Goal: Information Seeking & Learning: Learn about a topic

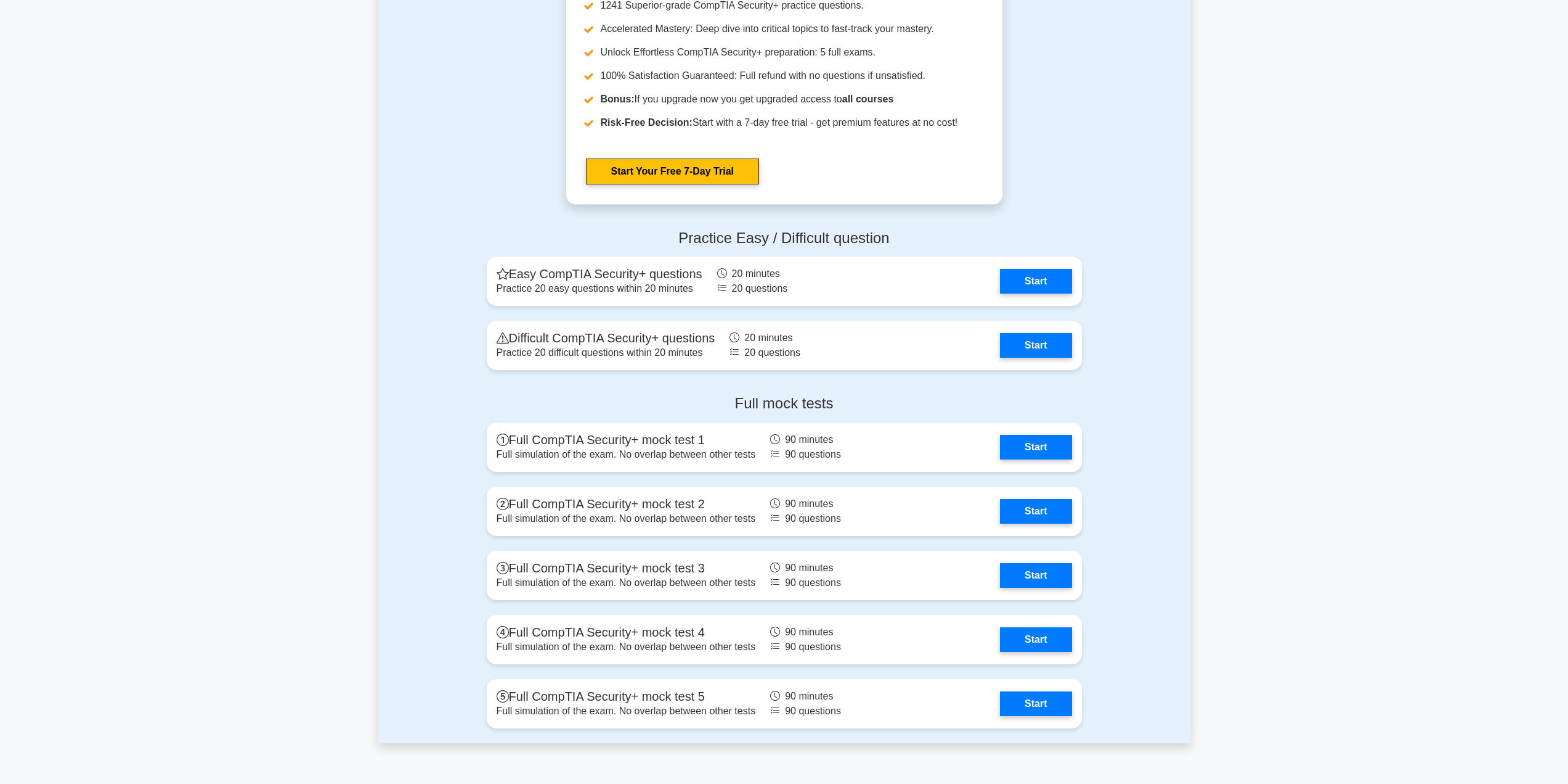
scroll to position [2405, 0]
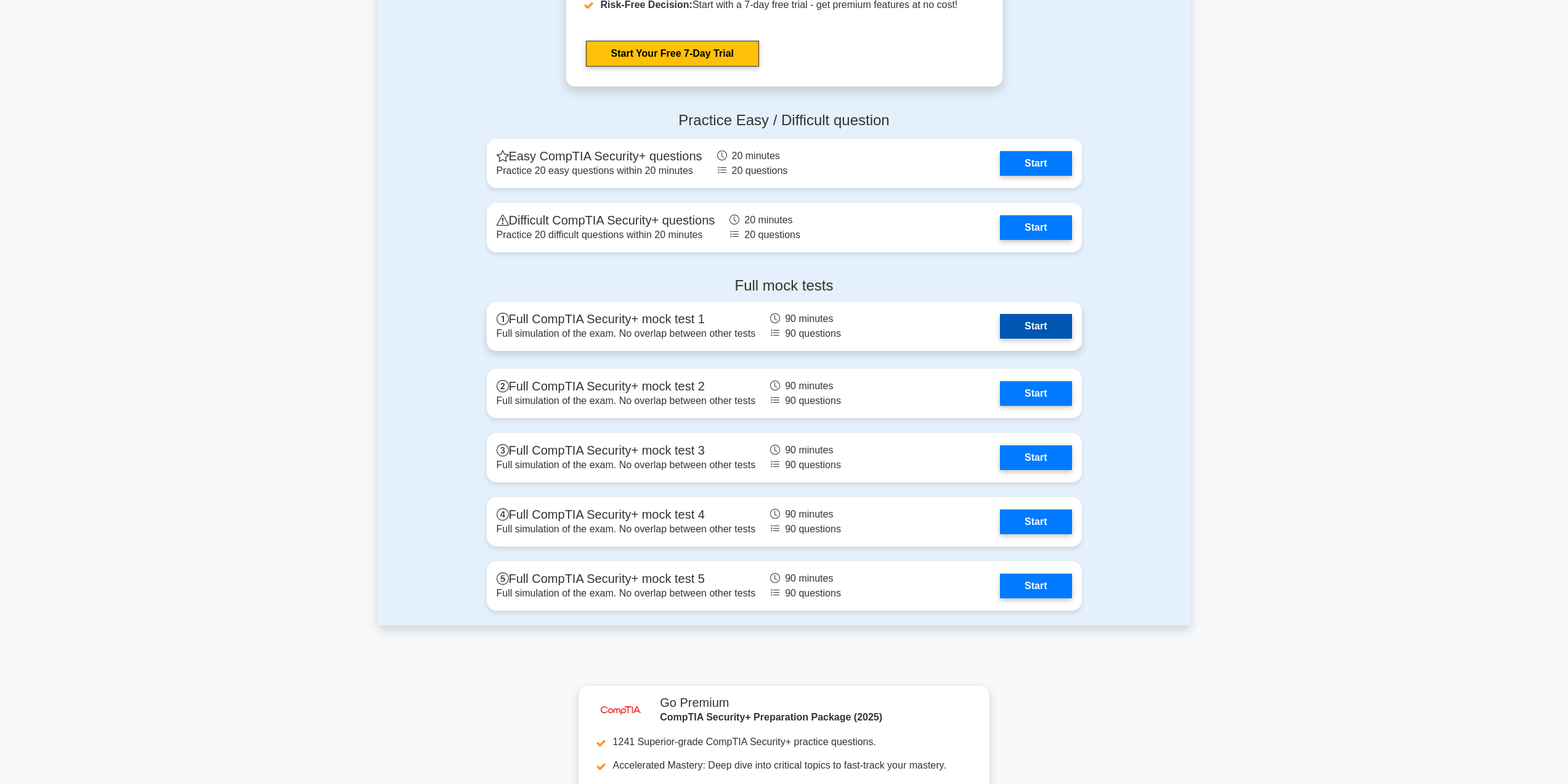
click at [1046, 330] on link "Start" at bounding box center [1036, 326] width 71 height 24
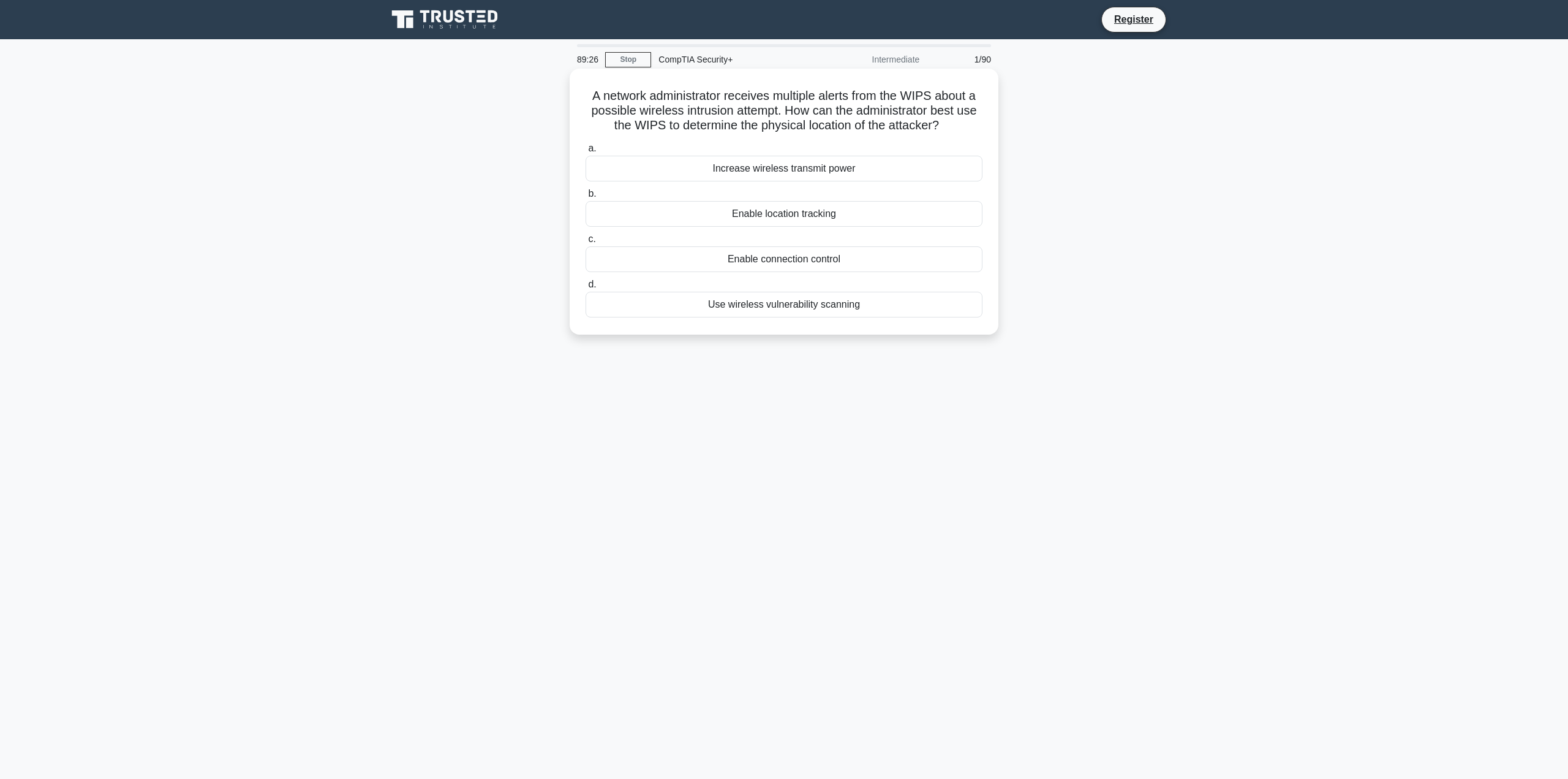
click at [785, 221] on div "Enable location tracking" at bounding box center [784, 214] width 397 height 26
click at [586, 198] on input "b. Enable location tracking" at bounding box center [586, 193] width 0 height 8
click at [745, 216] on div "Adding a biometric fingerprint reader" at bounding box center [784, 214] width 397 height 26
click at [586, 198] on input "b. Adding a biometric fingerprint reader" at bounding box center [586, 193] width 0 height 8
click at [783, 217] on div "Implement Role-Based Access Control (RBAC)" at bounding box center [784, 214] width 397 height 26
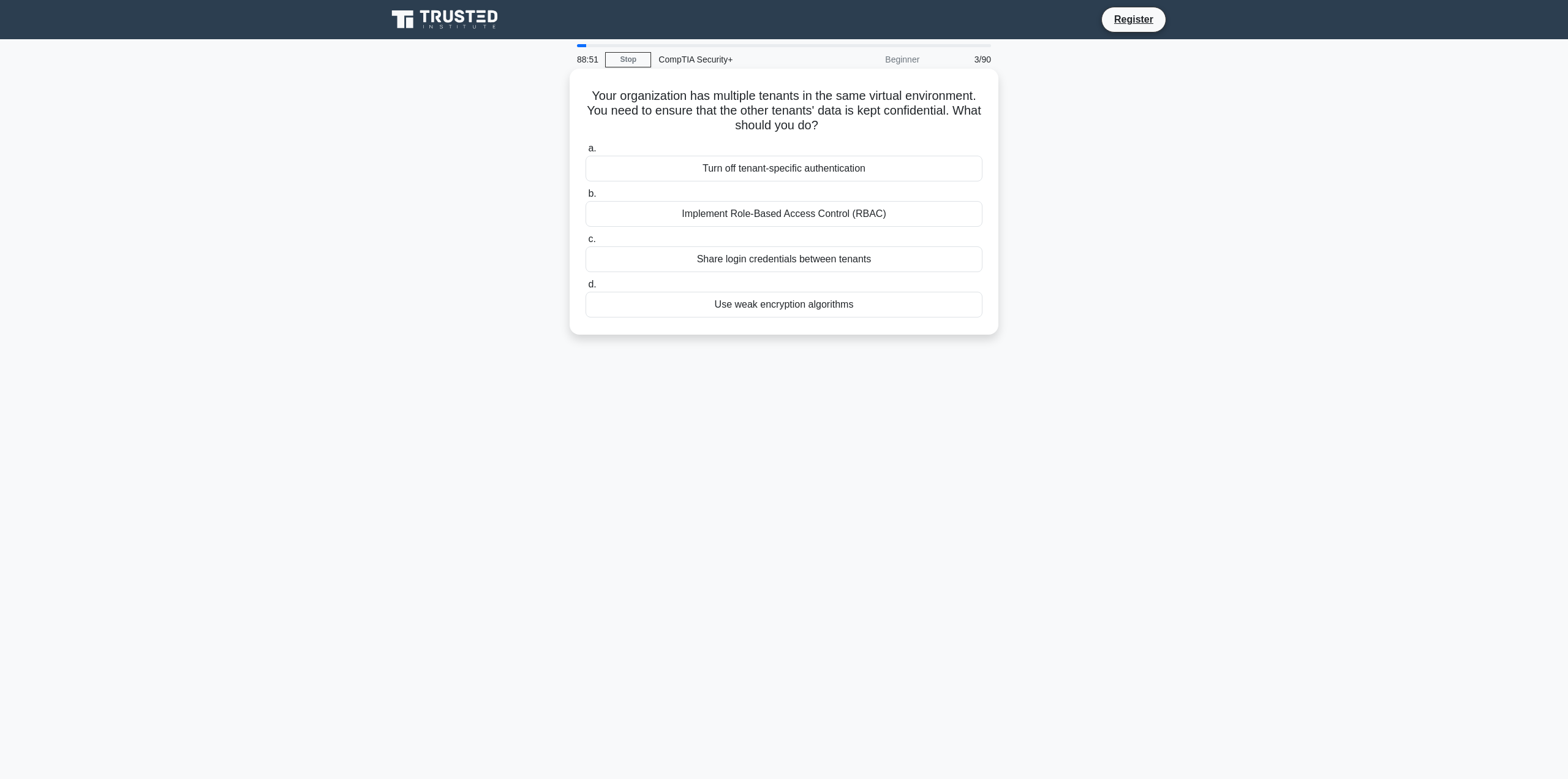
click at [586, 198] on input "b. Implement Role-Based Access Control (RBAC)" at bounding box center [586, 193] width 0 height 8
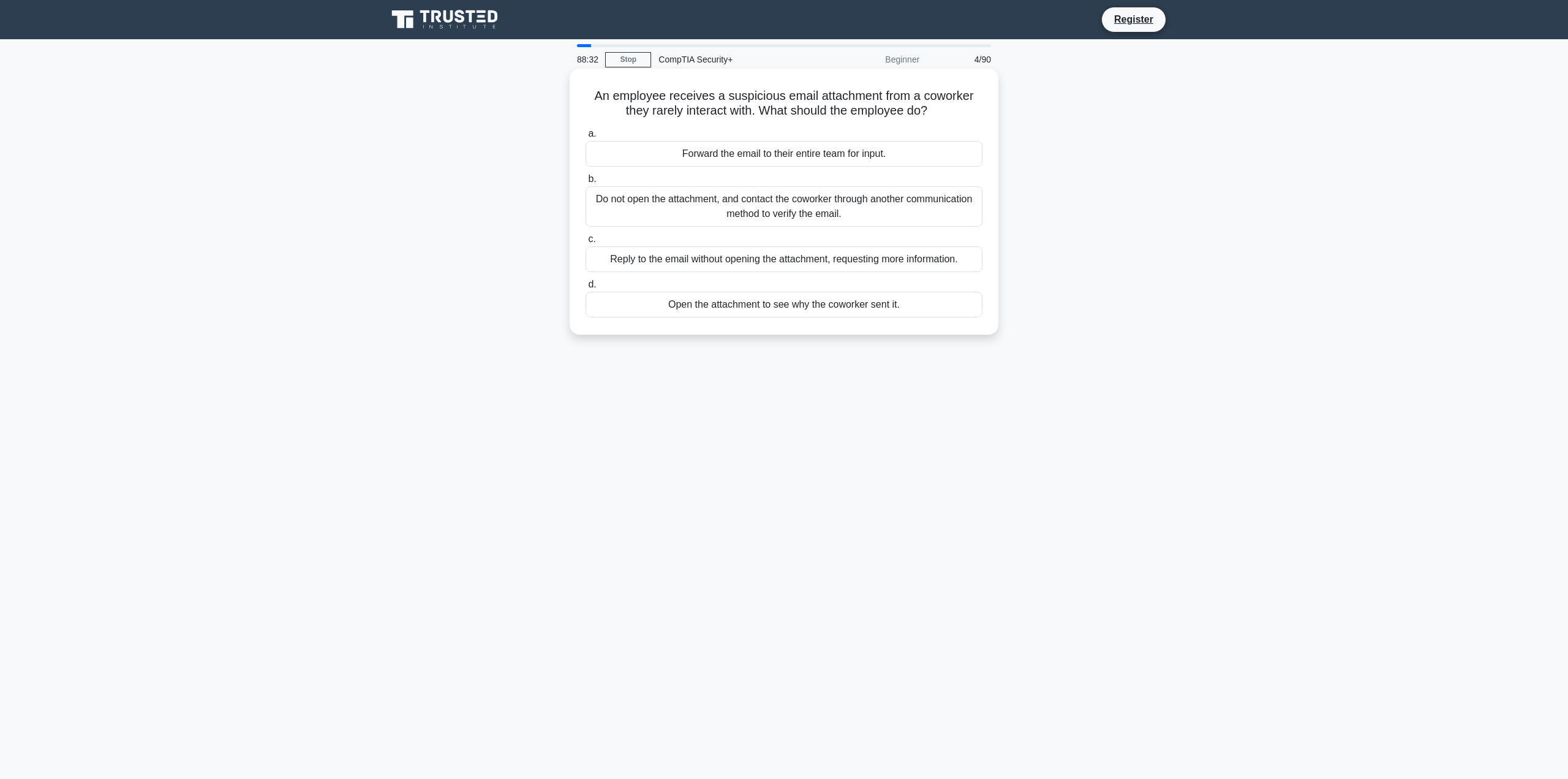
click at [798, 223] on div "Do not open the attachment, and contact the coworker through another communicat…" at bounding box center [784, 206] width 397 height 41
click at [586, 183] on input "b. Do not open the attachment, and contact the coworker through another communi…" at bounding box center [586, 179] width 0 height 8
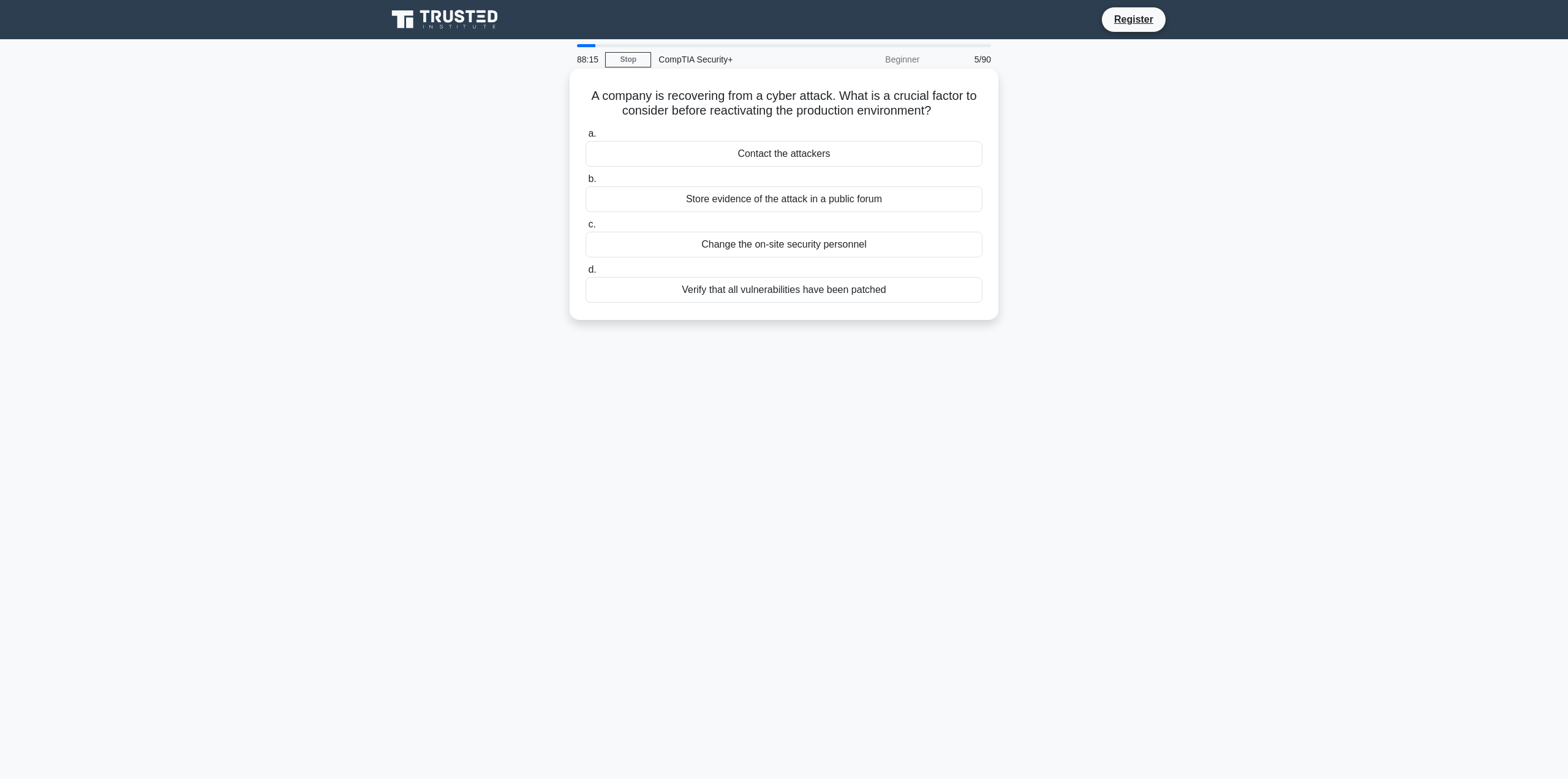
click at [784, 294] on div "Verify that all vulnerabilities have been patched" at bounding box center [784, 290] width 397 height 26
click at [586, 273] on input "d. Verify that all vulnerabilities have been patched" at bounding box center [586, 269] width 0 height 8
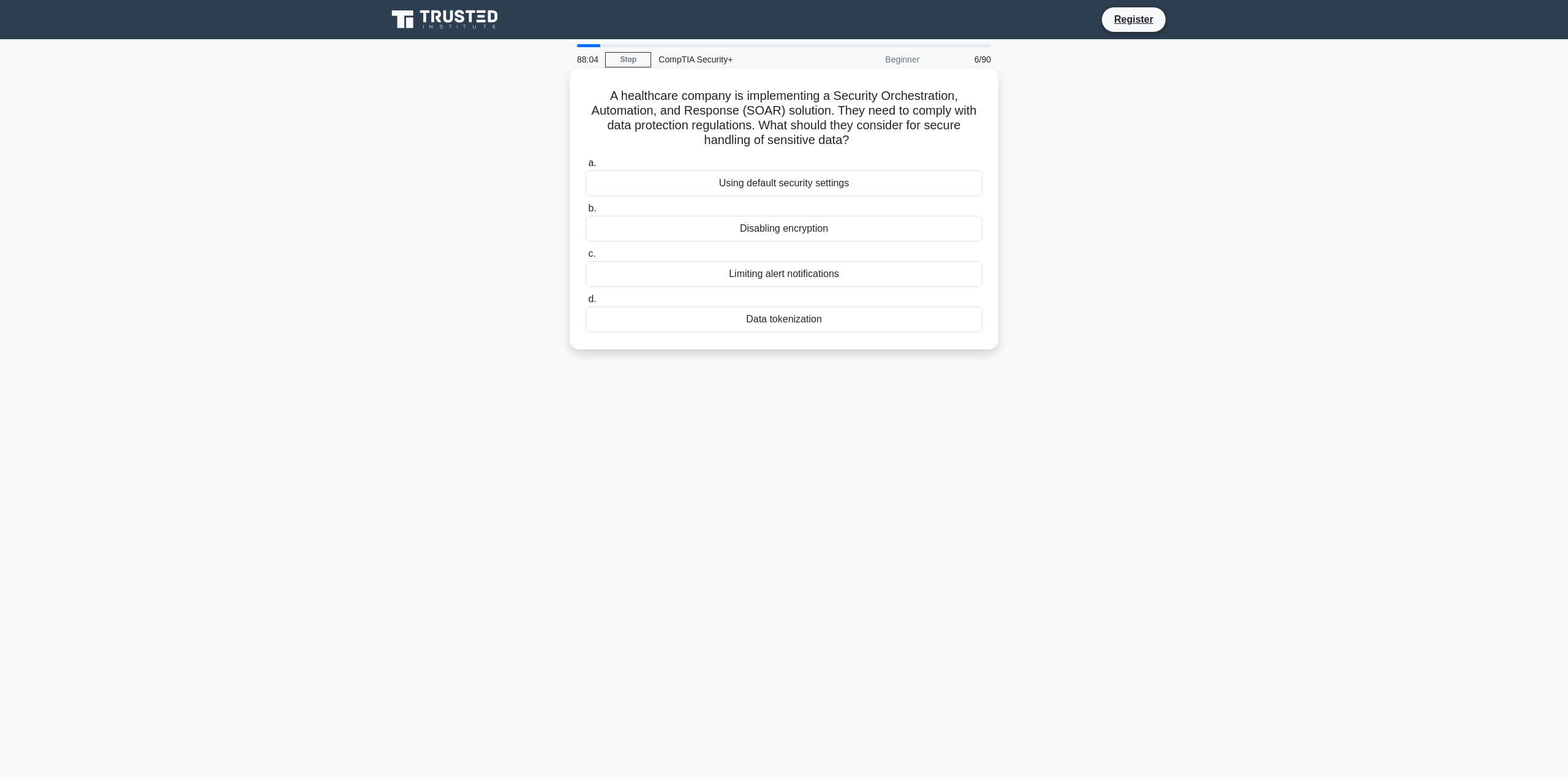
click at [819, 323] on div "Data tokenization" at bounding box center [784, 319] width 397 height 26
click at [586, 304] on input "d. Data tokenization" at bounding box center [586, 298] width 0 height 8
click at [634, 60] on link "Stop" at bounding box center [628, 60] width 46 height 16
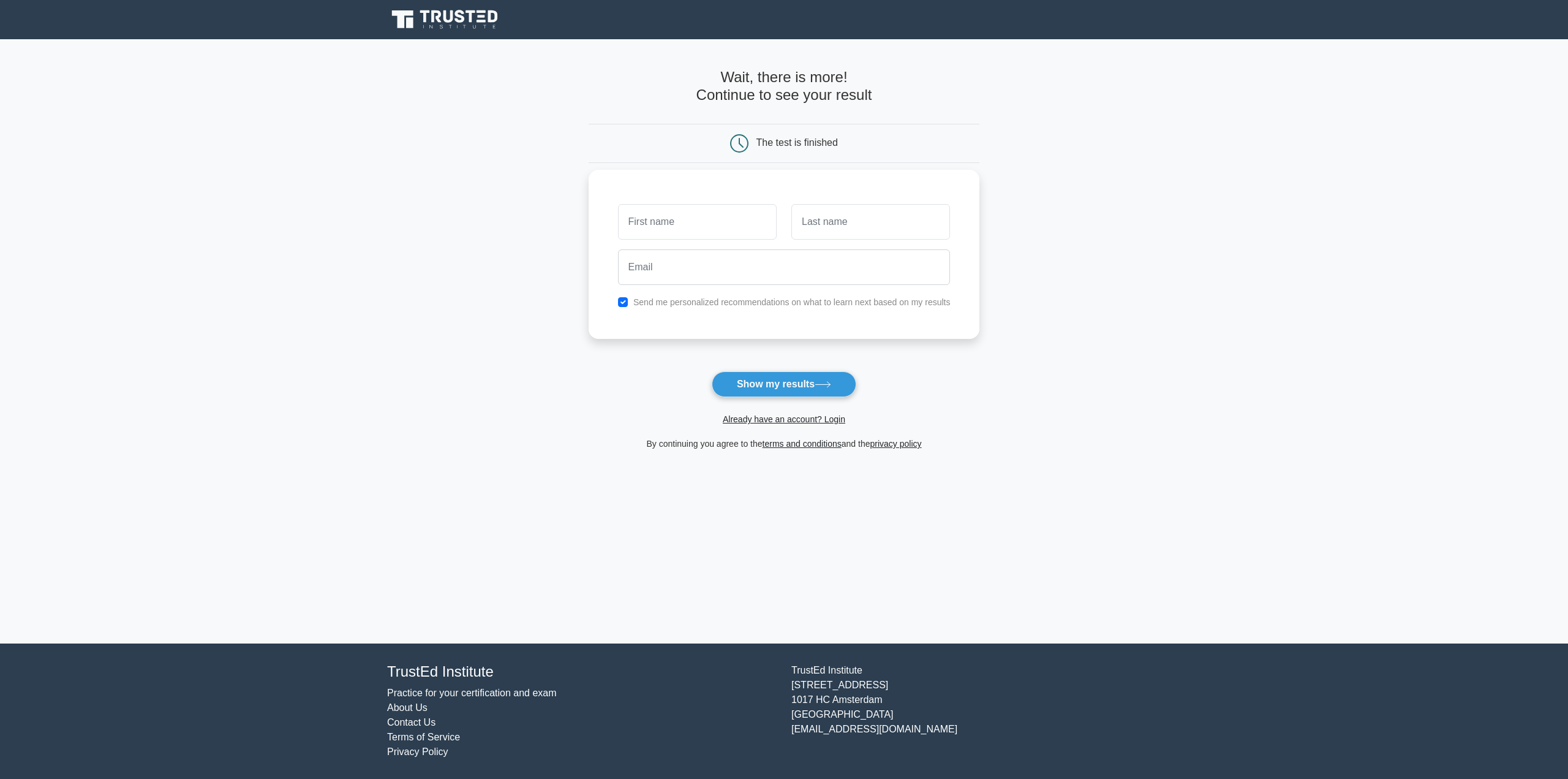
click at [757, 222] on input "text" at bounding box center [698, 221] width 159 height 35
type input "Pit"
click at [795, 228] on input "text" at bounding box center [871, 221] width 159 height 35
click at [829, 219] on input "text" at bounding box center [871, 221] width 159 height 35
type input "Pert"
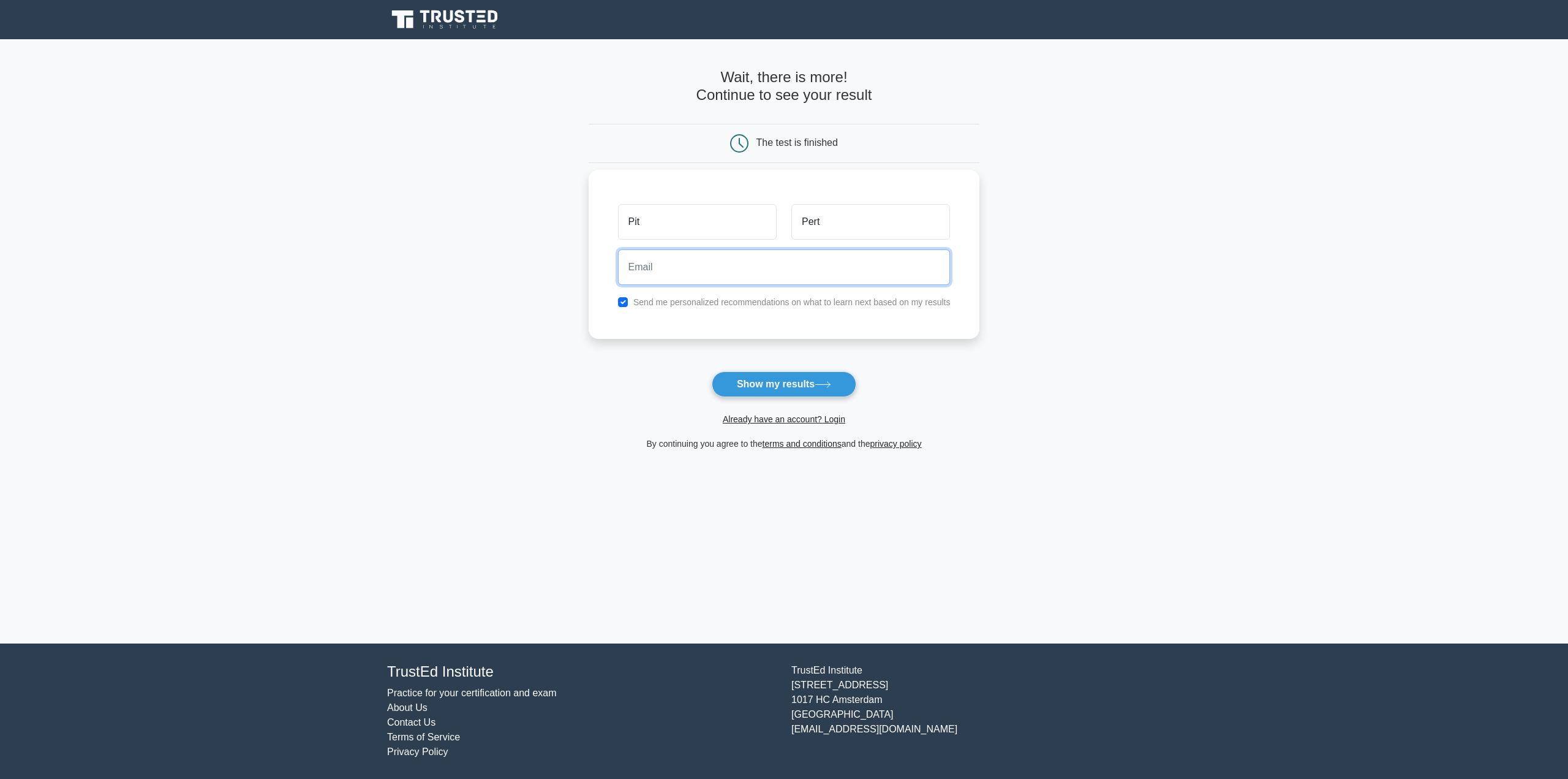
click at [838, 263] on input "email" at bounding box center [785, 267] width 333 height 35
type input "pitsetz99@gmail.com"
click at [659, 304] on label "Send me personalized recommendations on what to learn next based on my results" at bounding box center [792, 301] width 317 height 9
click at [624, 304] on input "checkbox" at bounding box center [623, 301] width 9 height 9
checkbox input "false"
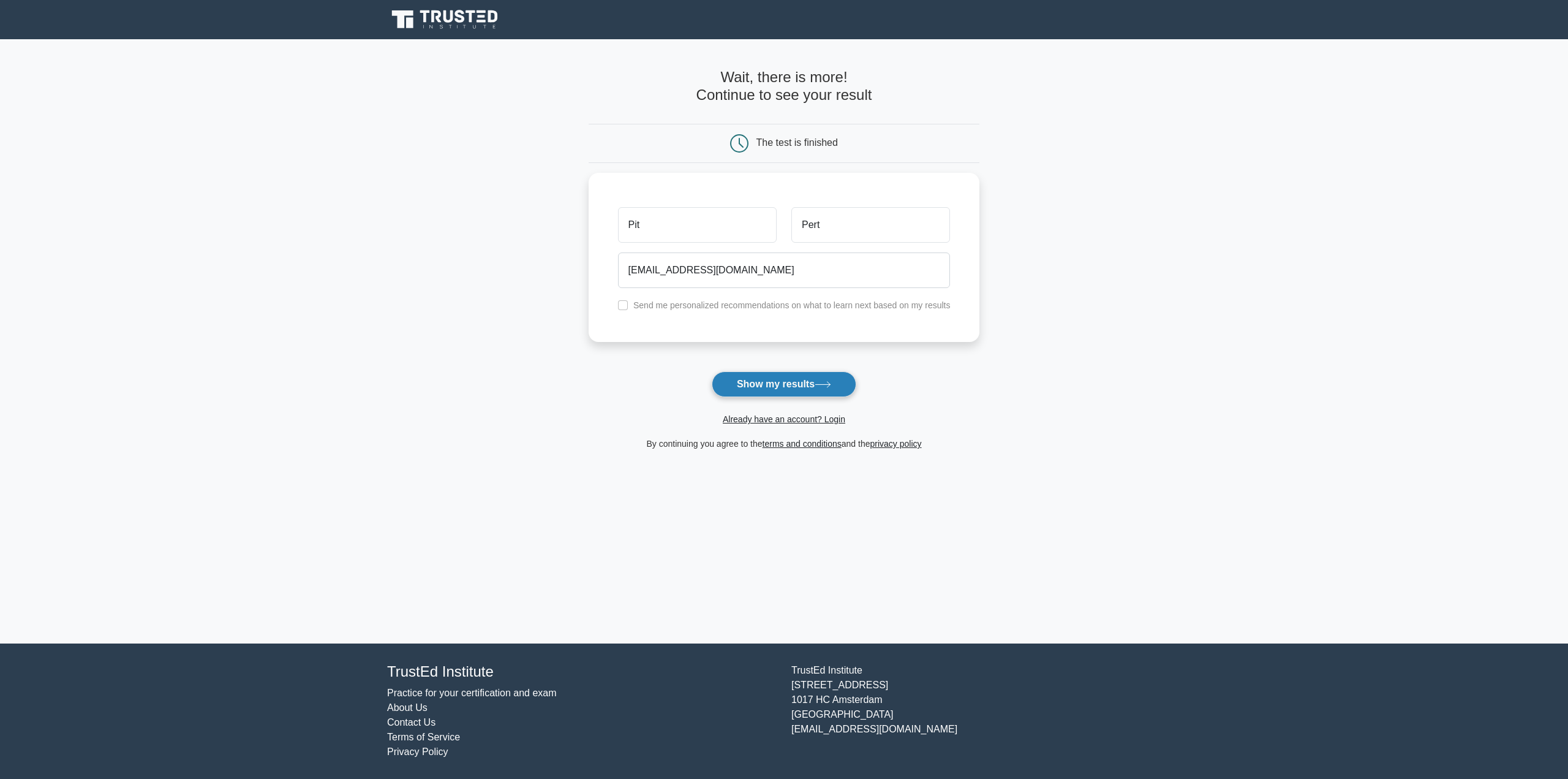
click at [731, 392] on button "Show my results" at bounding box center [784, 384] width 145 height 26
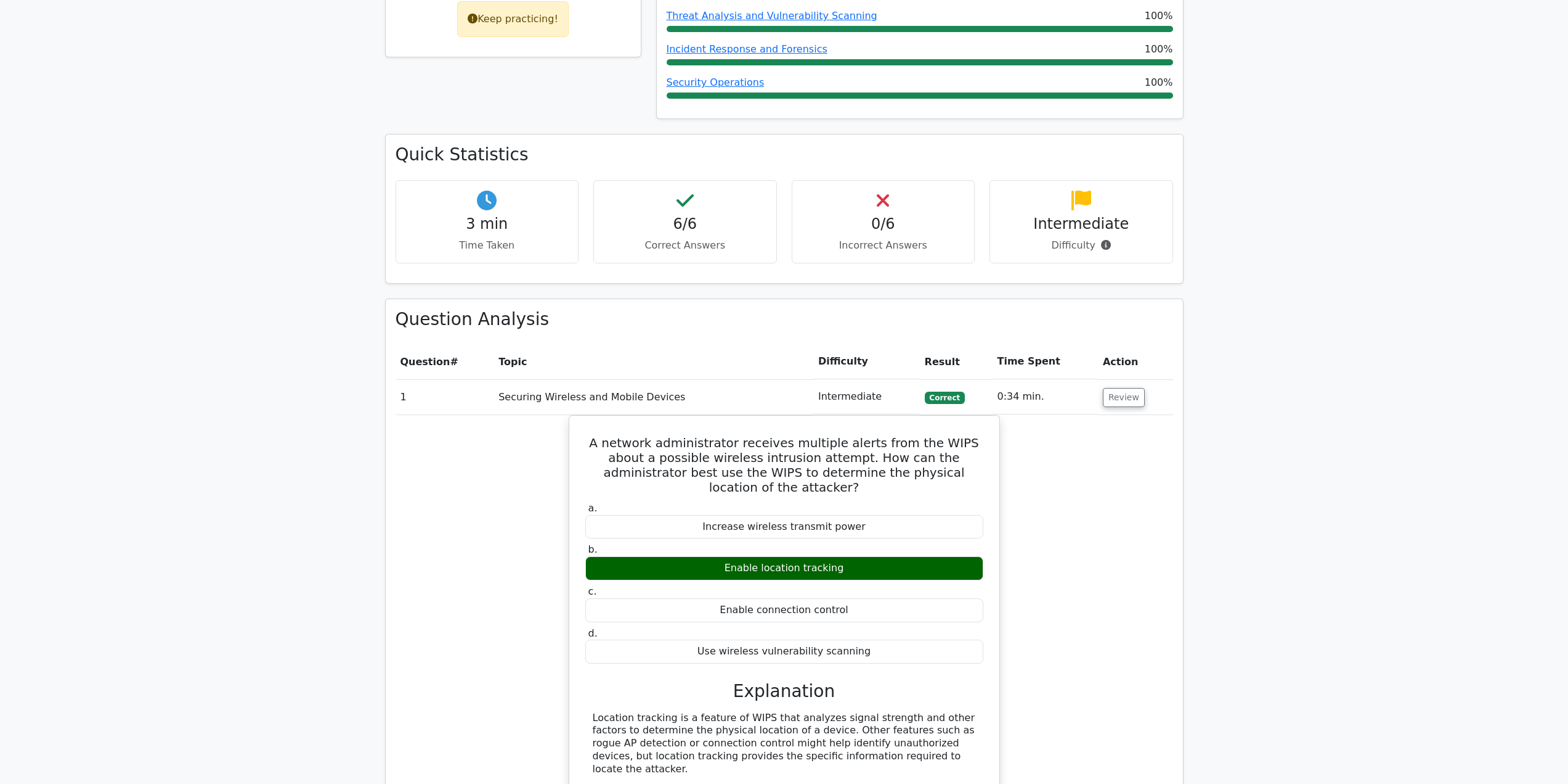
scroll to position [678, 0]
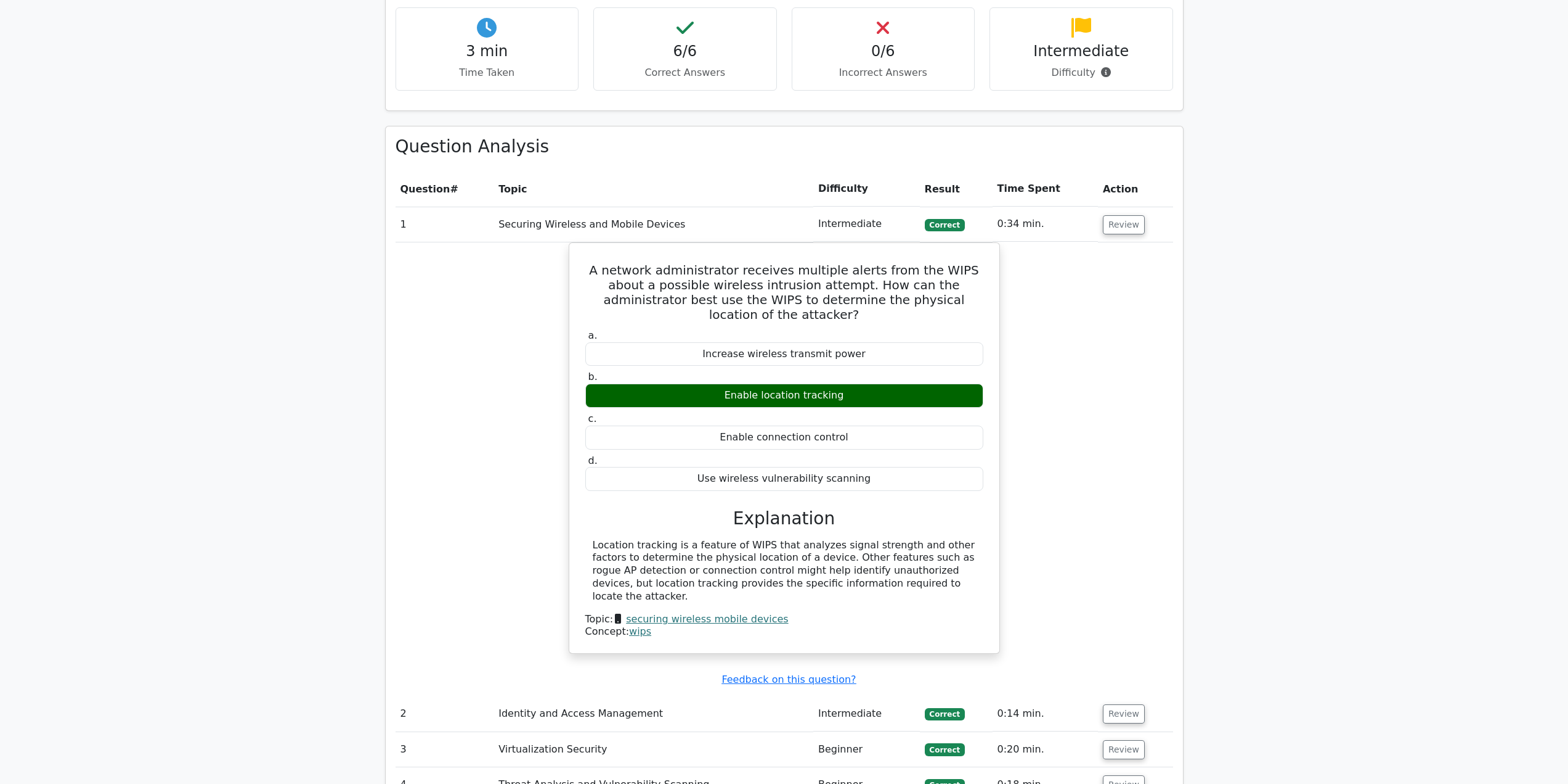
scroll to position [1356, 0]
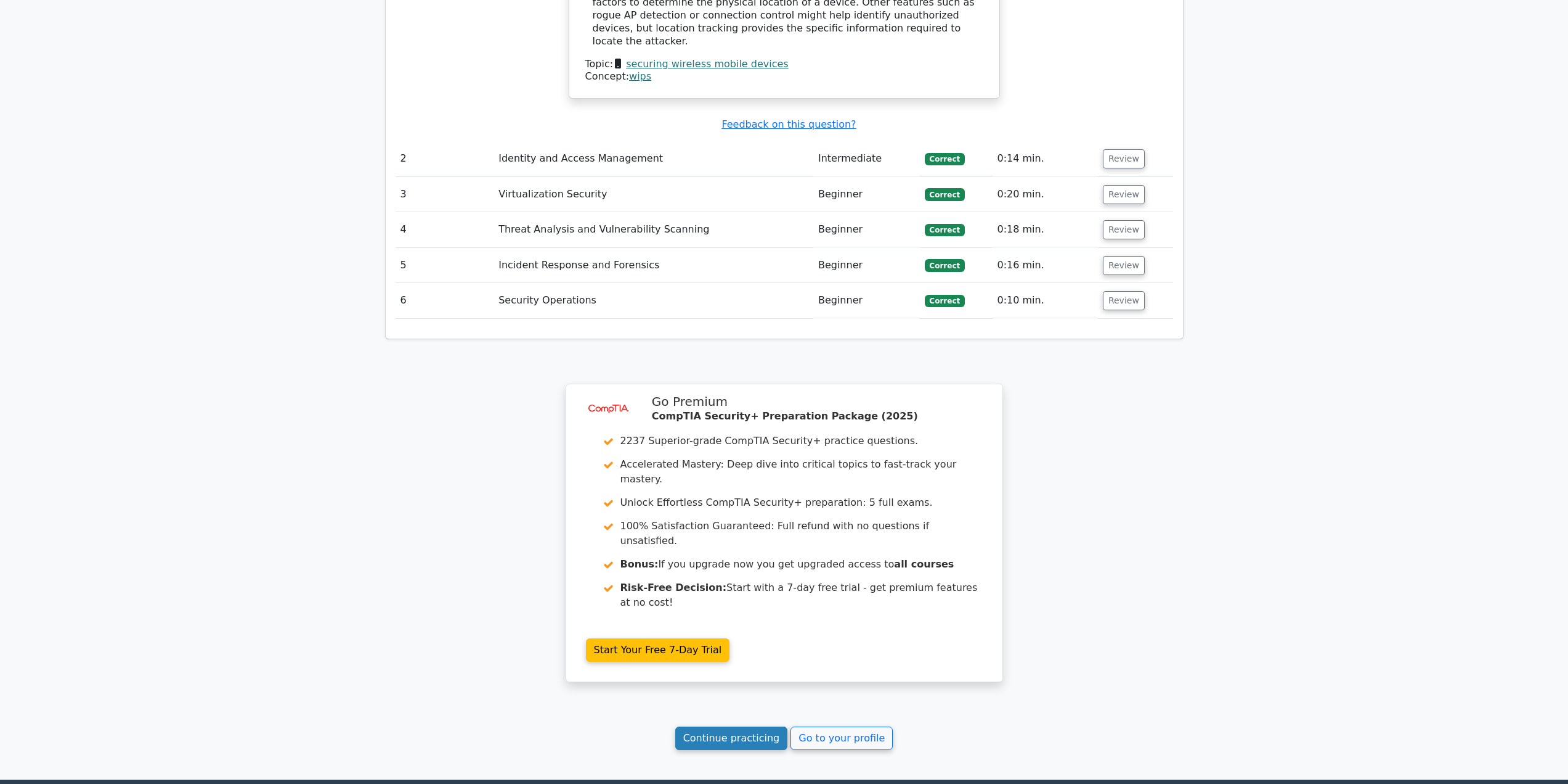
click at [724, 727] on link "Continue practicing" at bounding box center [732, 738] width 113 height 23
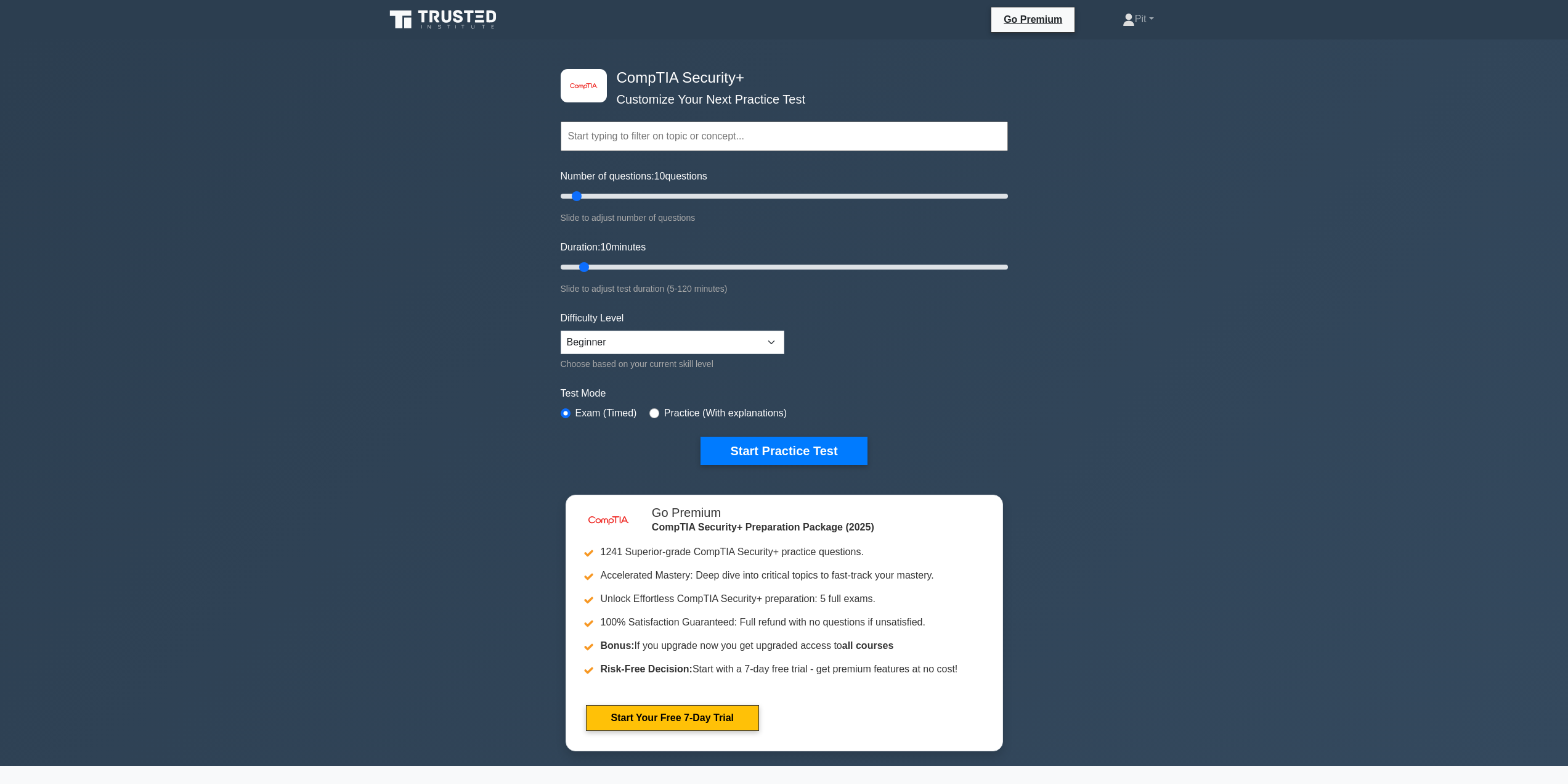
click at [637, 327] on div "Difficulty Level Beginner Intermediate Expert Choose based on your current skil…" at bounding box center [672, 341] width 224 height 61
click at [641, 352] on select "Beginner Intermediate Expert" at bounding box center [672, 342] width 224 height 23
select select "intermediate"
click at [561, 331] on select "Beginner Intermediate Expert" at bounding box center [672, 342] width 224 height 23
click at [731, 460] on button "Start Practice Test" at bounding box center [784, 451] width 167 height 29
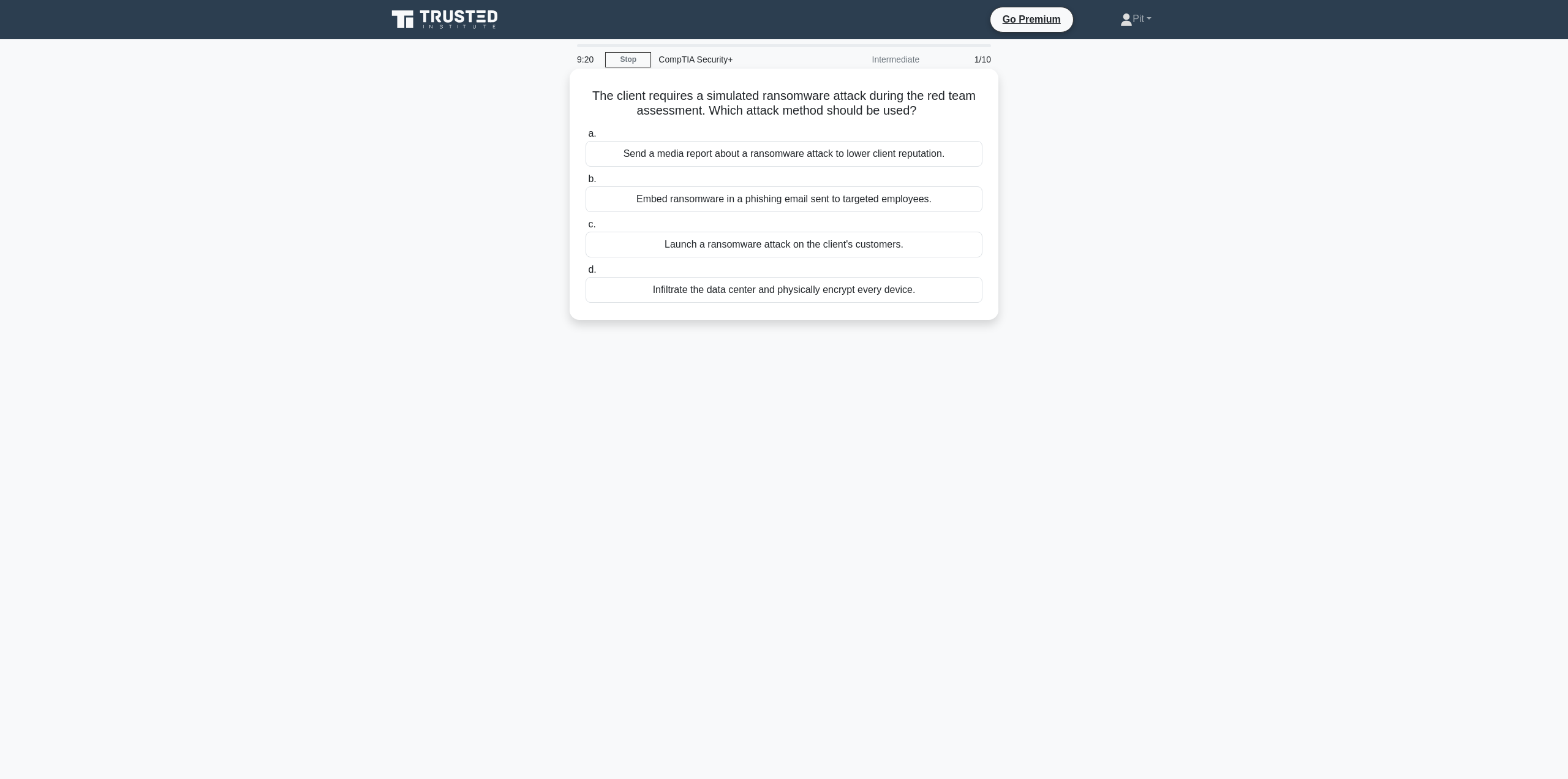
click at [690, 201] on div "Embed ransomware in a phishing email sent to targeted employees." at bounding box center [784, 199] width 397 height 26
click at [586, 183] on input "b. Embed ransomware in a phishing email sent to targeted employees." at bounding box center [586, 179] width 0 height 8
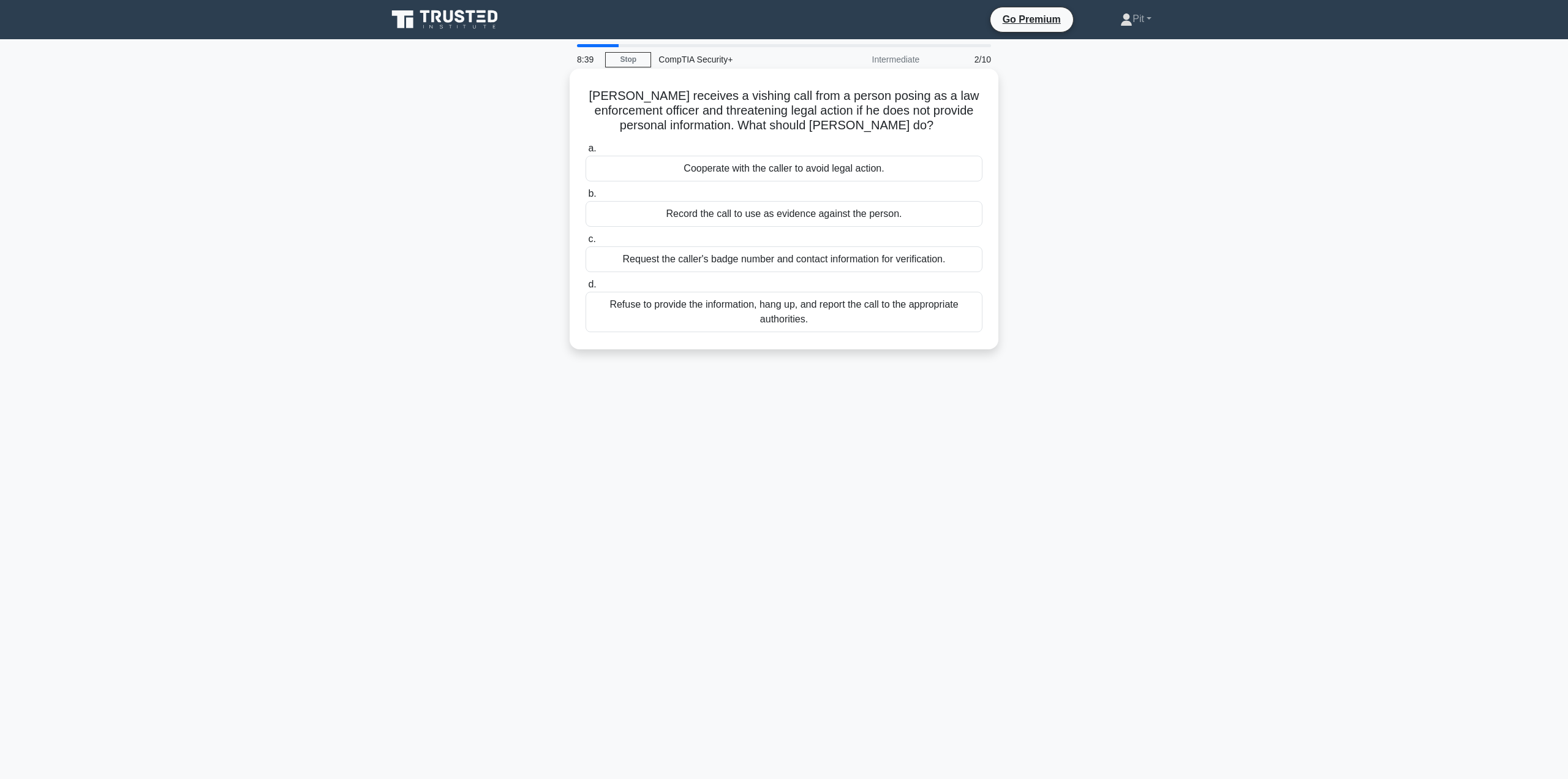
click at [667, 318] on div "Refuse to provide the information, hang up, and report the call to the appropri…" at bounding box center [784, 311] width 397 height 41
click at [586, 288] on input "d. Refuse to provide the information, hang up, and report the call to the appro…" at bounding box center [586, 284] width 0 height 8
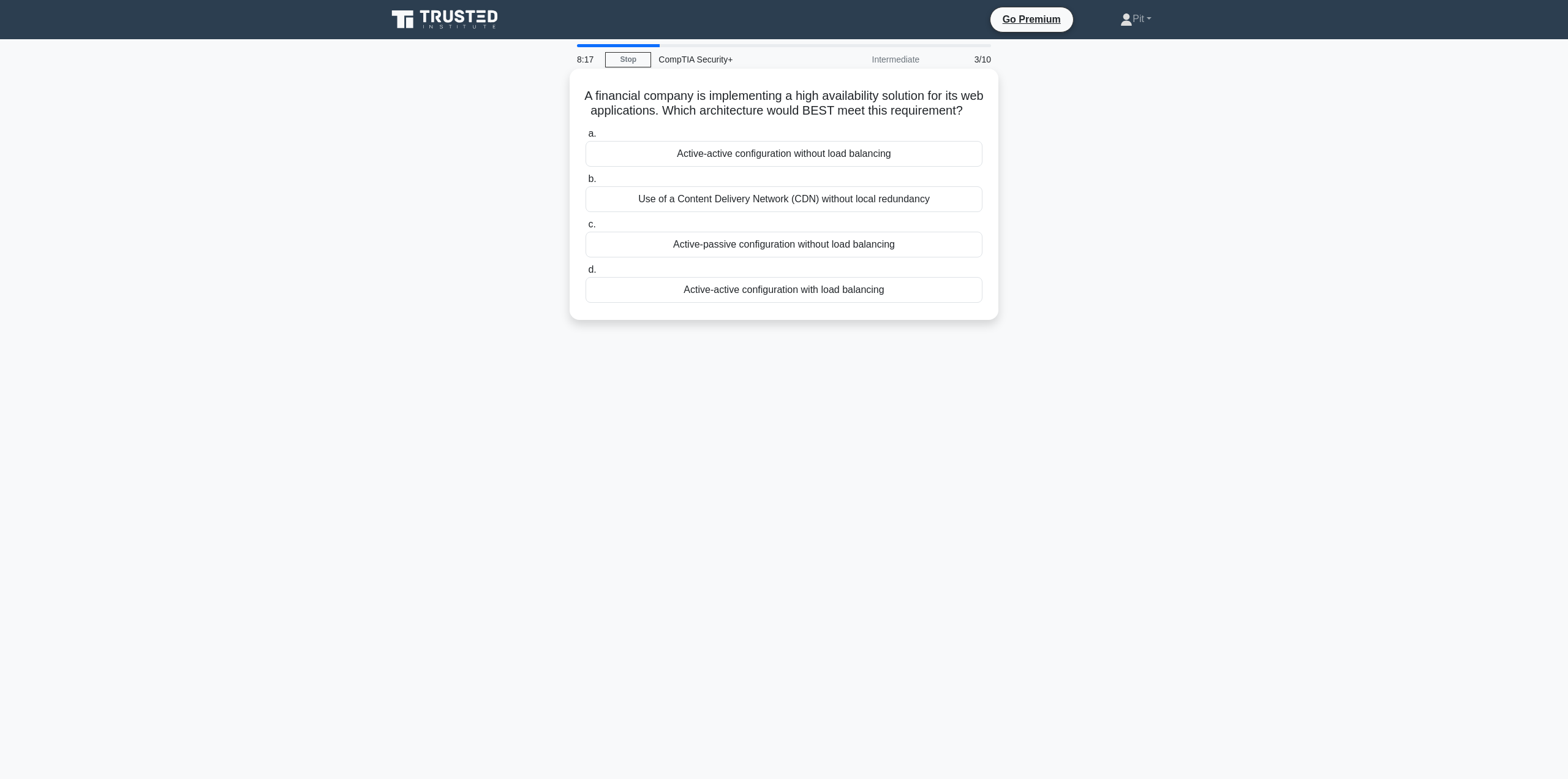
click at [800, 303] on div "Active-active configuration with load balancing" at bounding box center [784, 290] width 397 height 26
click at [586, 273] on input "d. Active-active configuration with load balancing" at bounding box center [586, 269] width 0 height 8
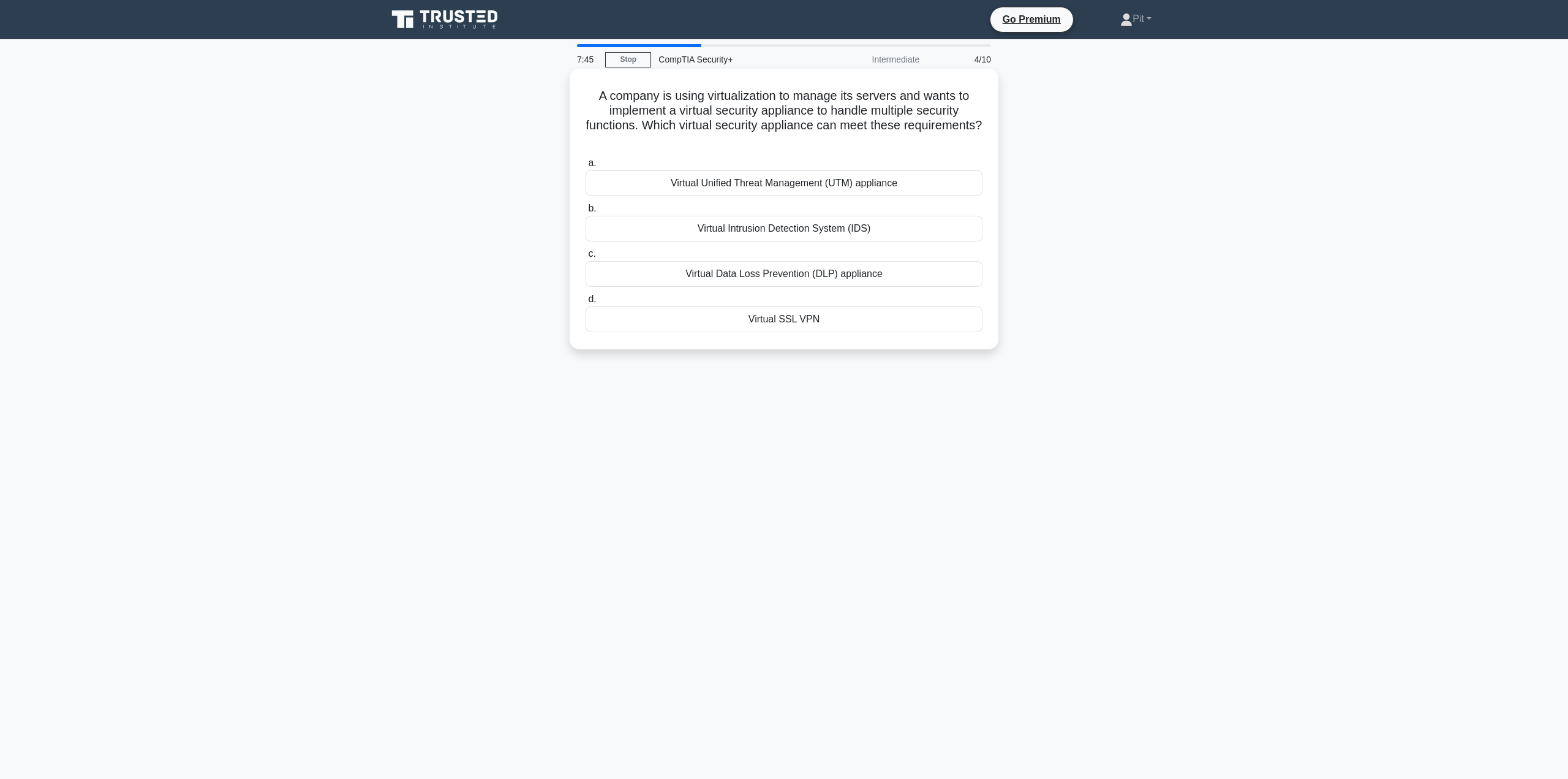
click at [865, 226] on div "Virtual Intrusion Detection System (IDS)" at bounding box center [784, 229] width 397 height 26
click at [586, 212] on input "b. Virtual Intrusion Detection System (IDS)" at bounding box center [586, 208] width 0 height 8
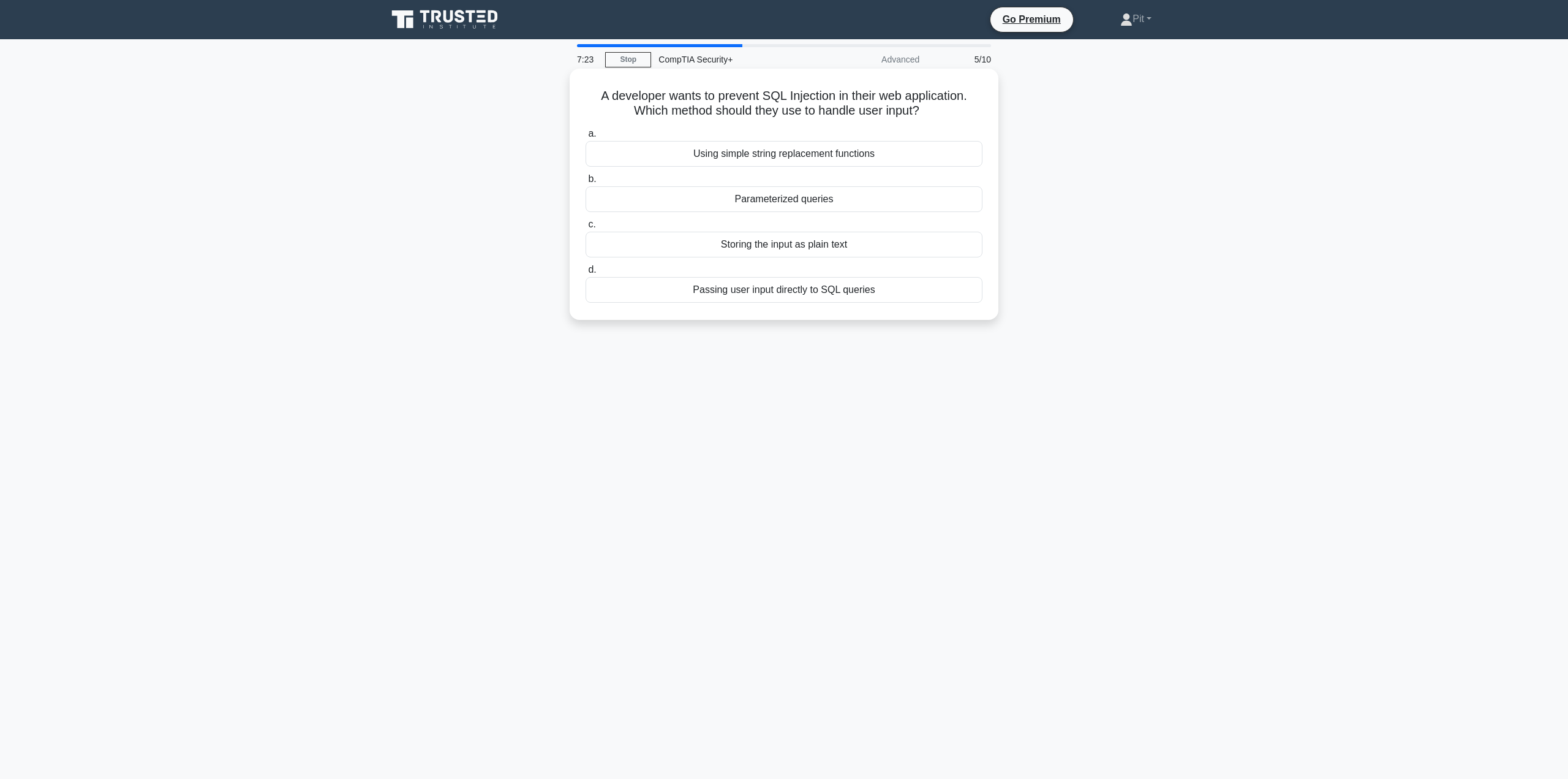
click at [775, 250] on div "Storing the input as plain text" at bounding box center [784, 244] width 397 height 26
click at [586, 229] on input "c. Storing the input as plain text" at bounding box center [586, 224] width 0 height 8
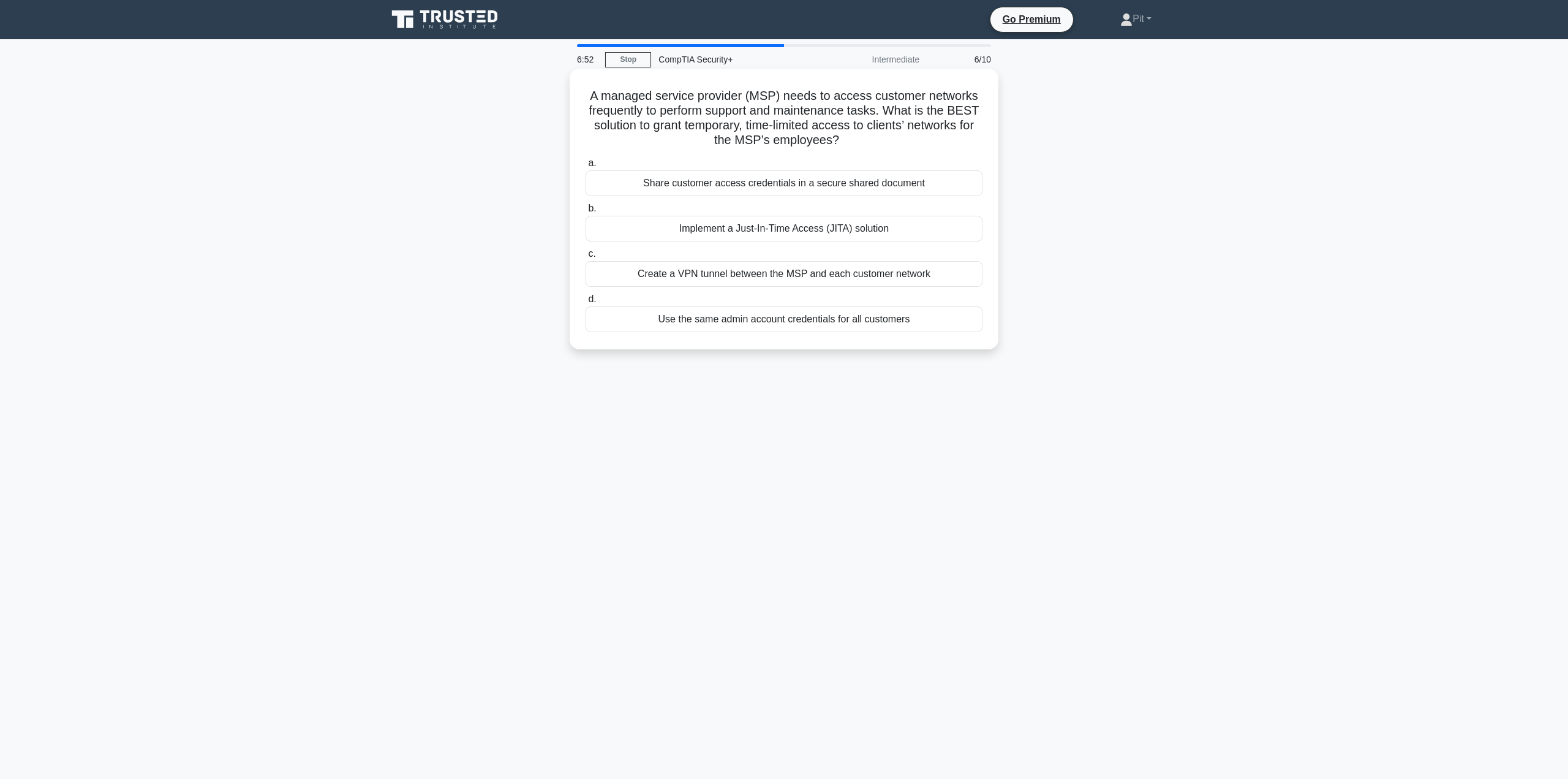
click at [768, 280] on div "Create a VPN tunnel between the MSP and each customer network" at bounding box center [784, 274] width 397 height 26
click at [586, 258] on input "c. Create a VPN tunnel between the MSP and each customer network" at bounding box center [586, 254] width 0 height 8
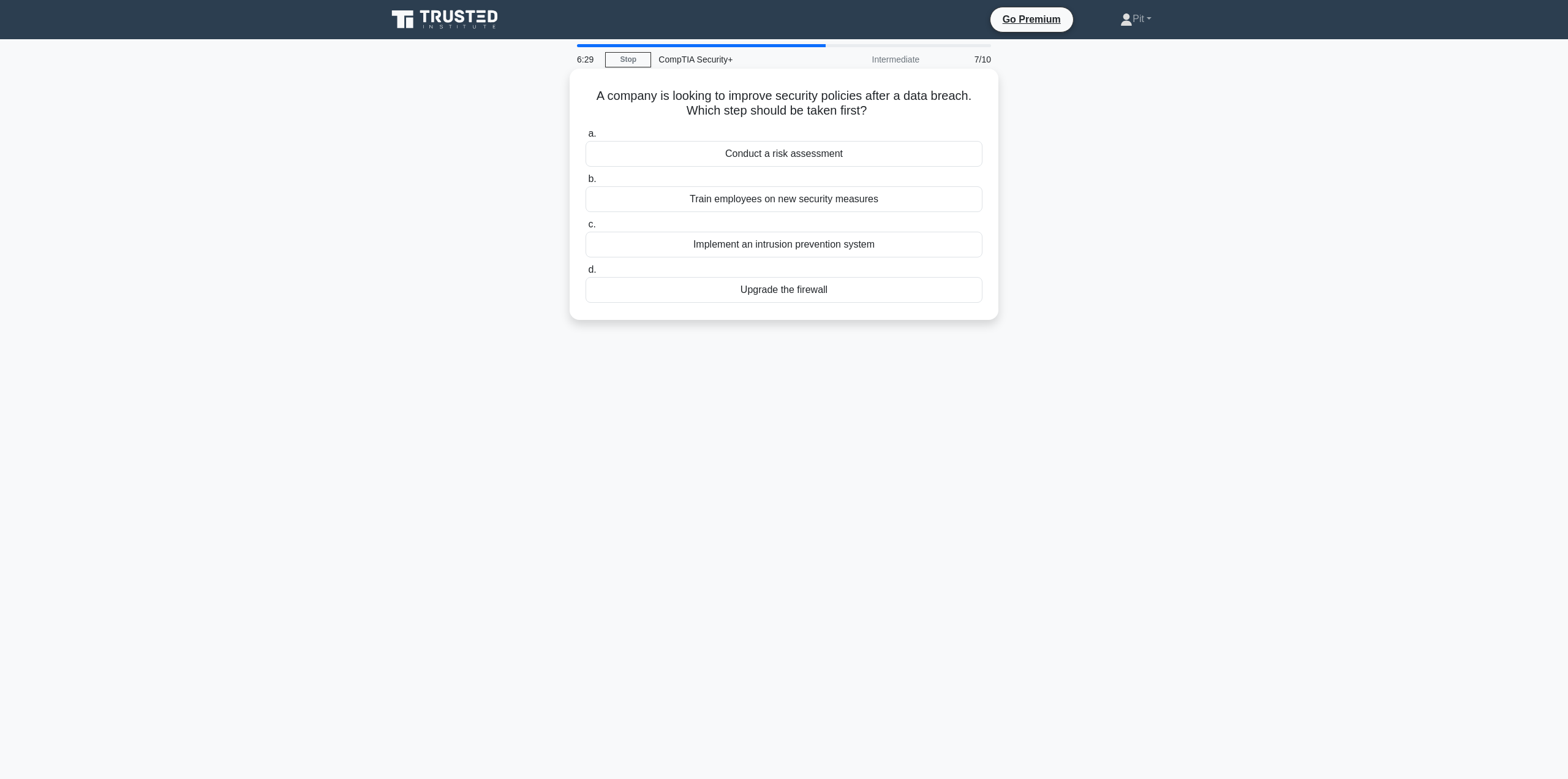
click at [873, 157] on div "Conduct a risk assessment" at bounding box center [784, 154] width 397 height 26
click at [586, 138] on input "a. Conduct a risk assessment" at bounding box center [586, 134] width 0 height 8
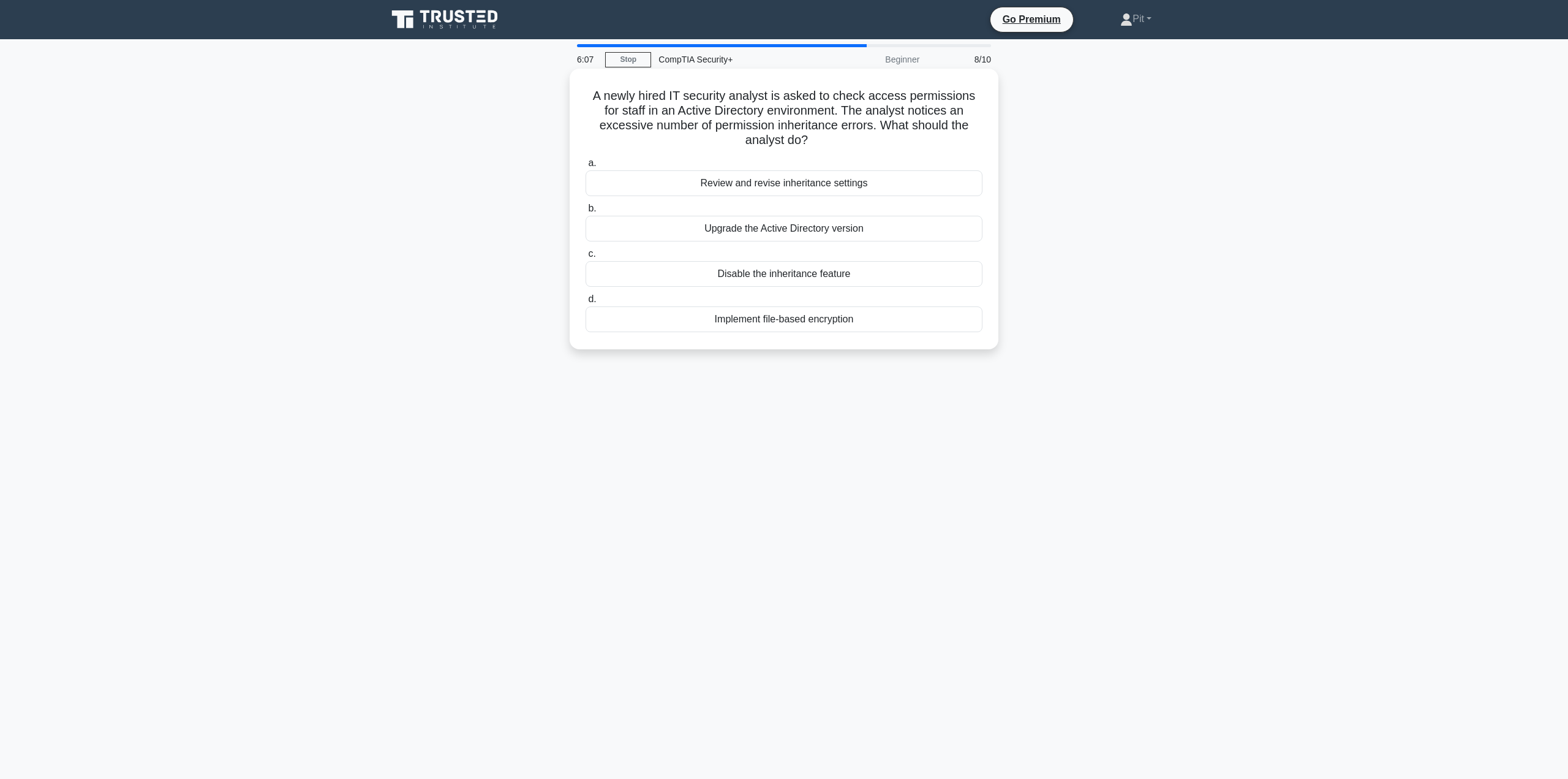
click at [856, 187] on div "Review and revise inheritance settings" at bounding box center [784, 183] width 397 height 26
click at [586, 167] on input "a. Review and revise inheritance settings" at bounding box center [586, 163] width 0 height 8
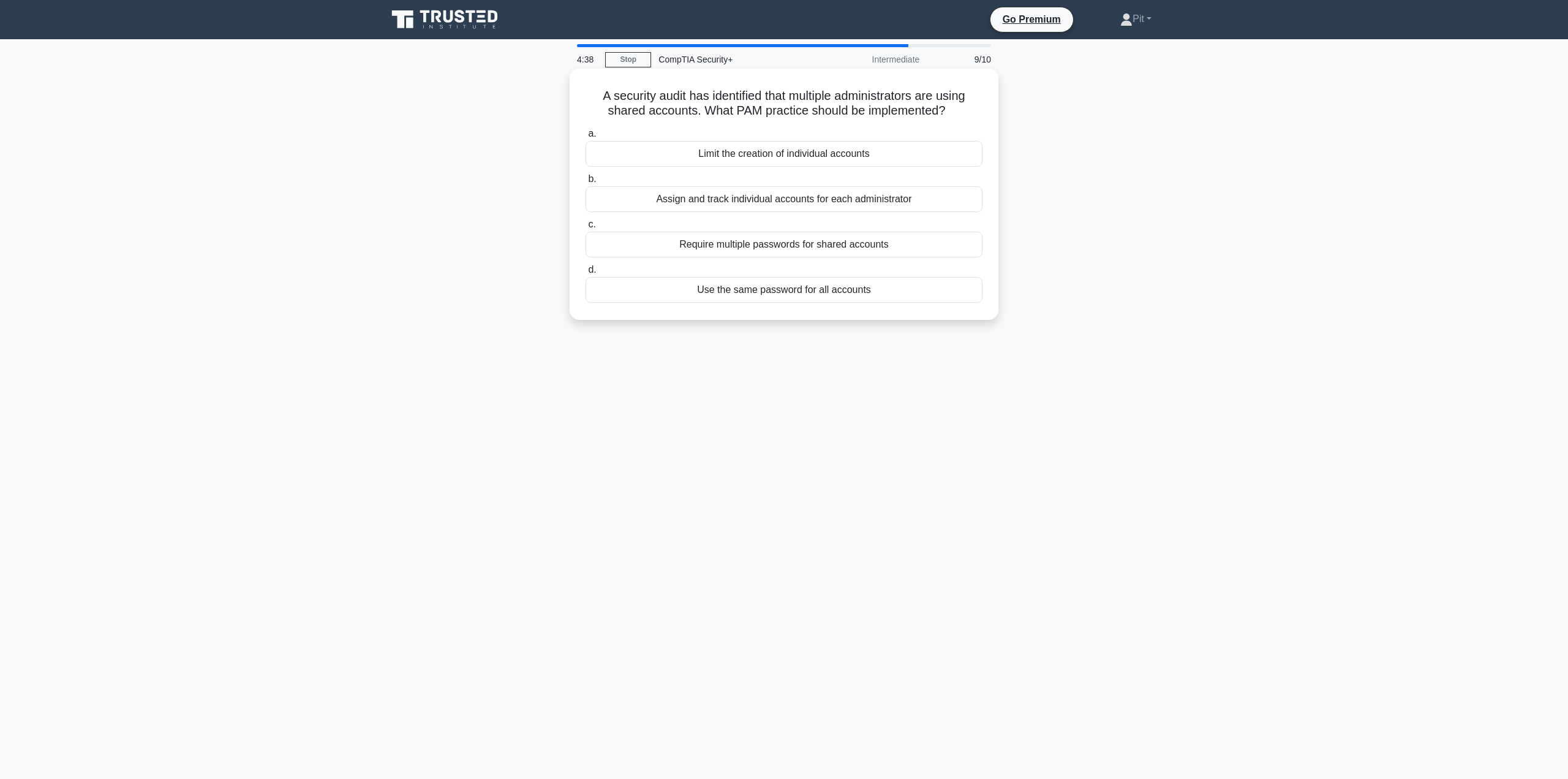
drag, startPoint x: 649, startPoint y: 202, endPoint x: 730, endPoint y: 202, distance: 81.0
click at [730, 202] on div "Assign and track individual accounts for each administrator" at bounding box center [784, 199] width 397 height 26
copy div "Assign and track"
click at [756, 151] on div "Limit the creation of individual accounts" at bounding box center [784, 154] width 397 height 26
click at [586, 138] on input "a. Limit the creation of individual accounts" at bounding box center [586, 134] width 0 height 8
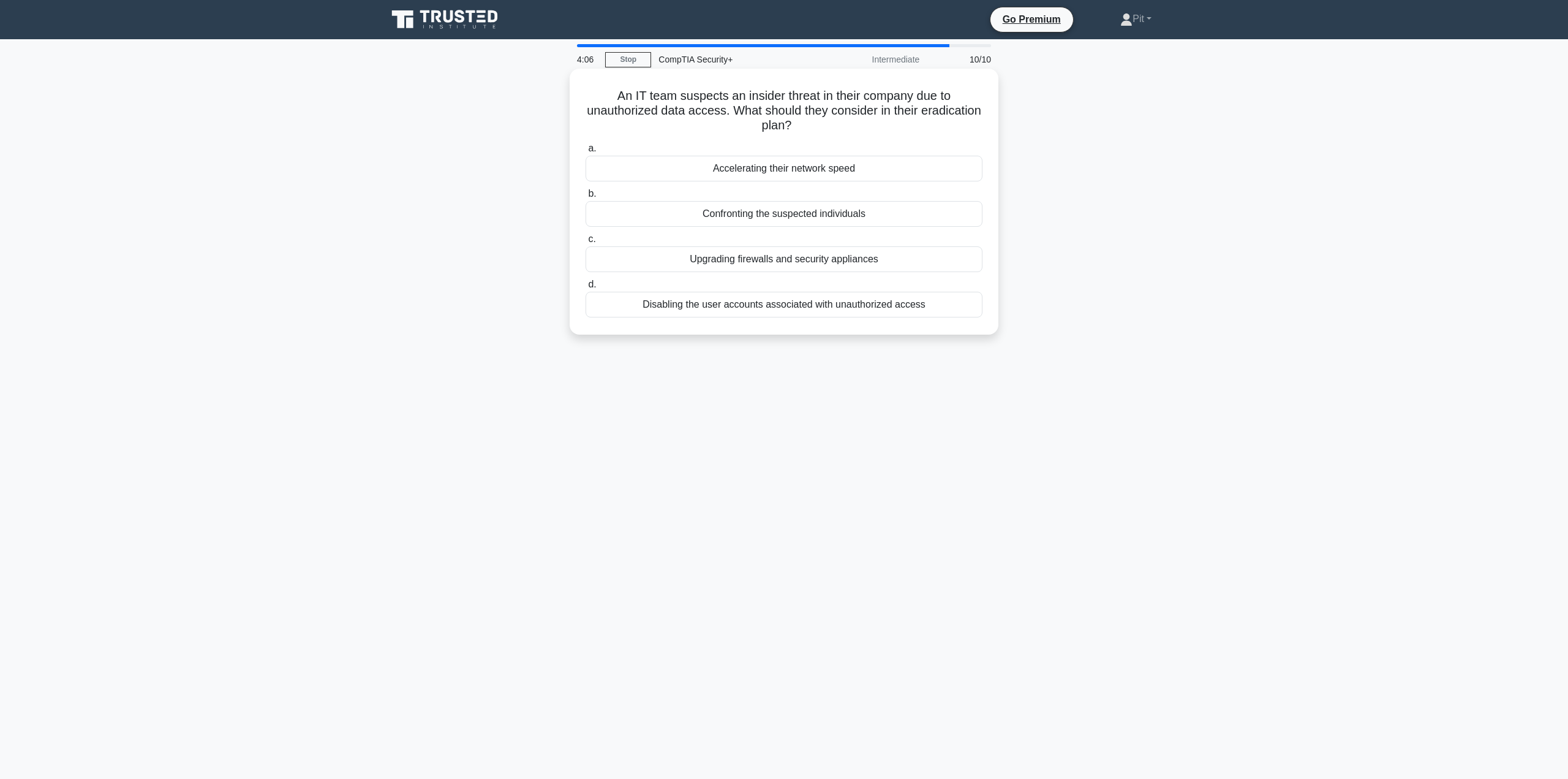
click at [827, 311] on div "Disabling the user accounts associated with unauthorized access" at bounding box center [784, 305] width 397 height 26
click at [586, 288] on input "d. Disabling the user accounts associated with unauthorized access" at bounding box center [586, 284] width 0 height 8
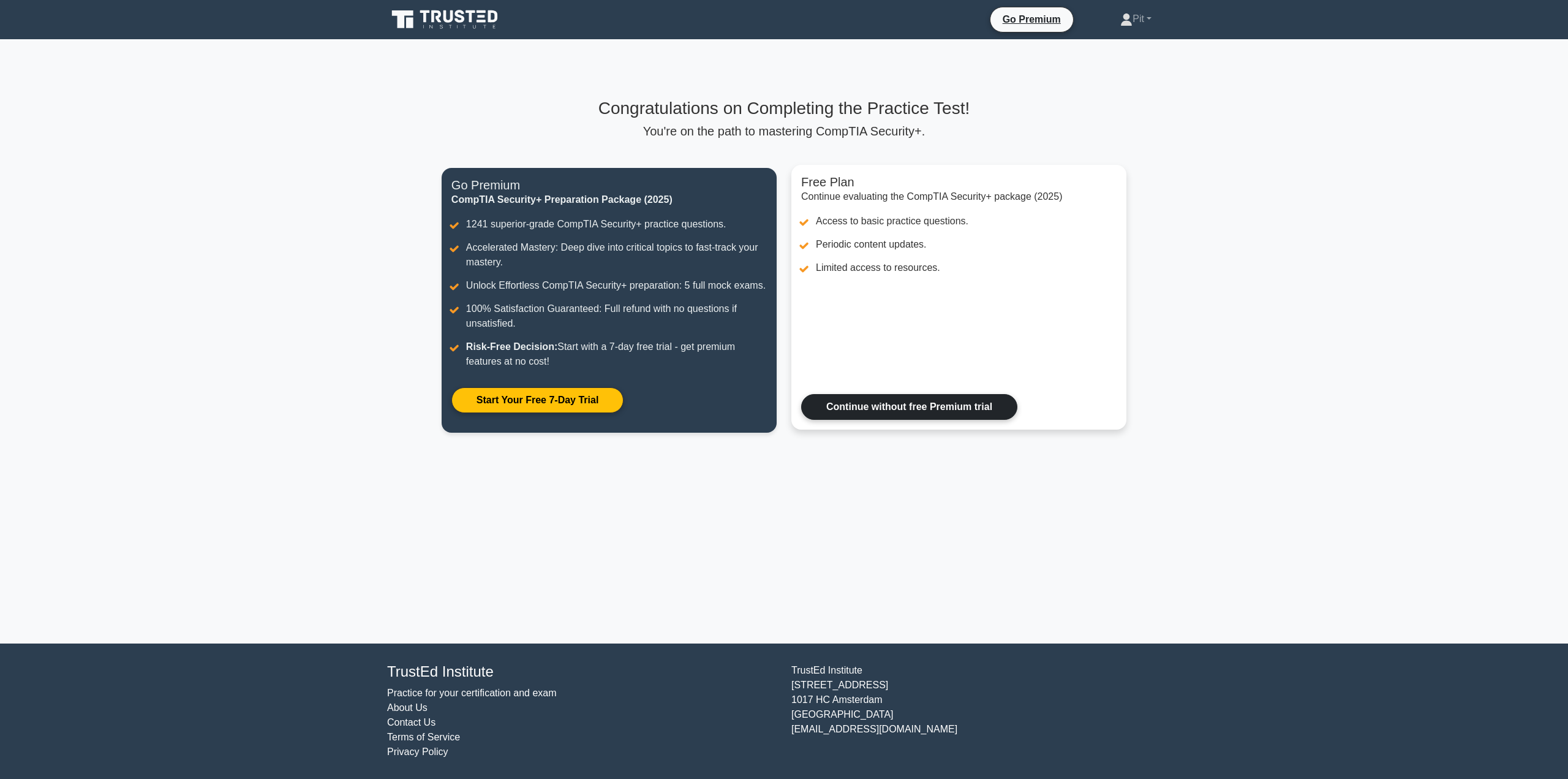
click at [897, 416] on link "Continue without free Premium trial" at bounding box center [909, 407] width 216 height 26
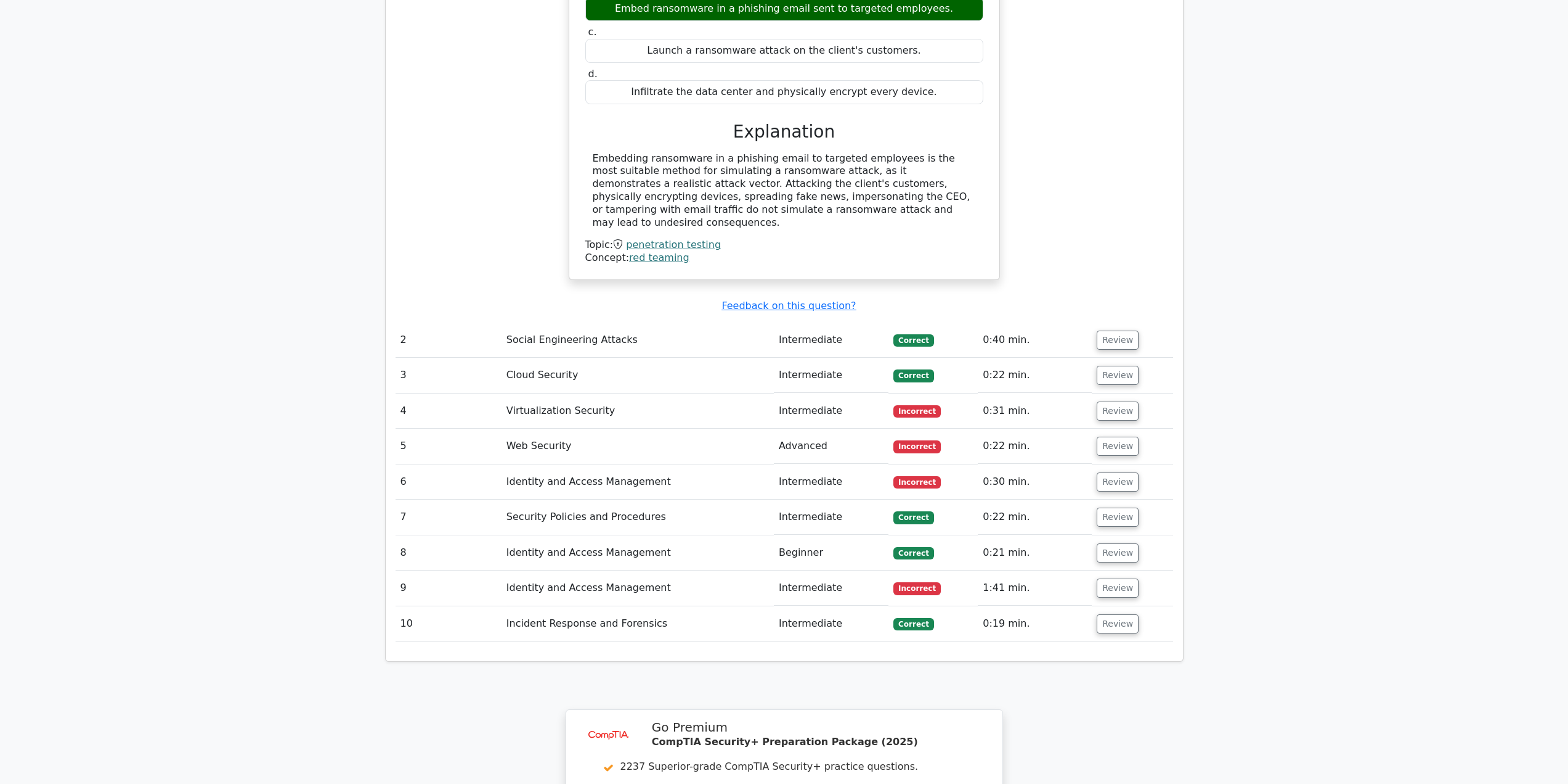
scroll to position [1233, 0]
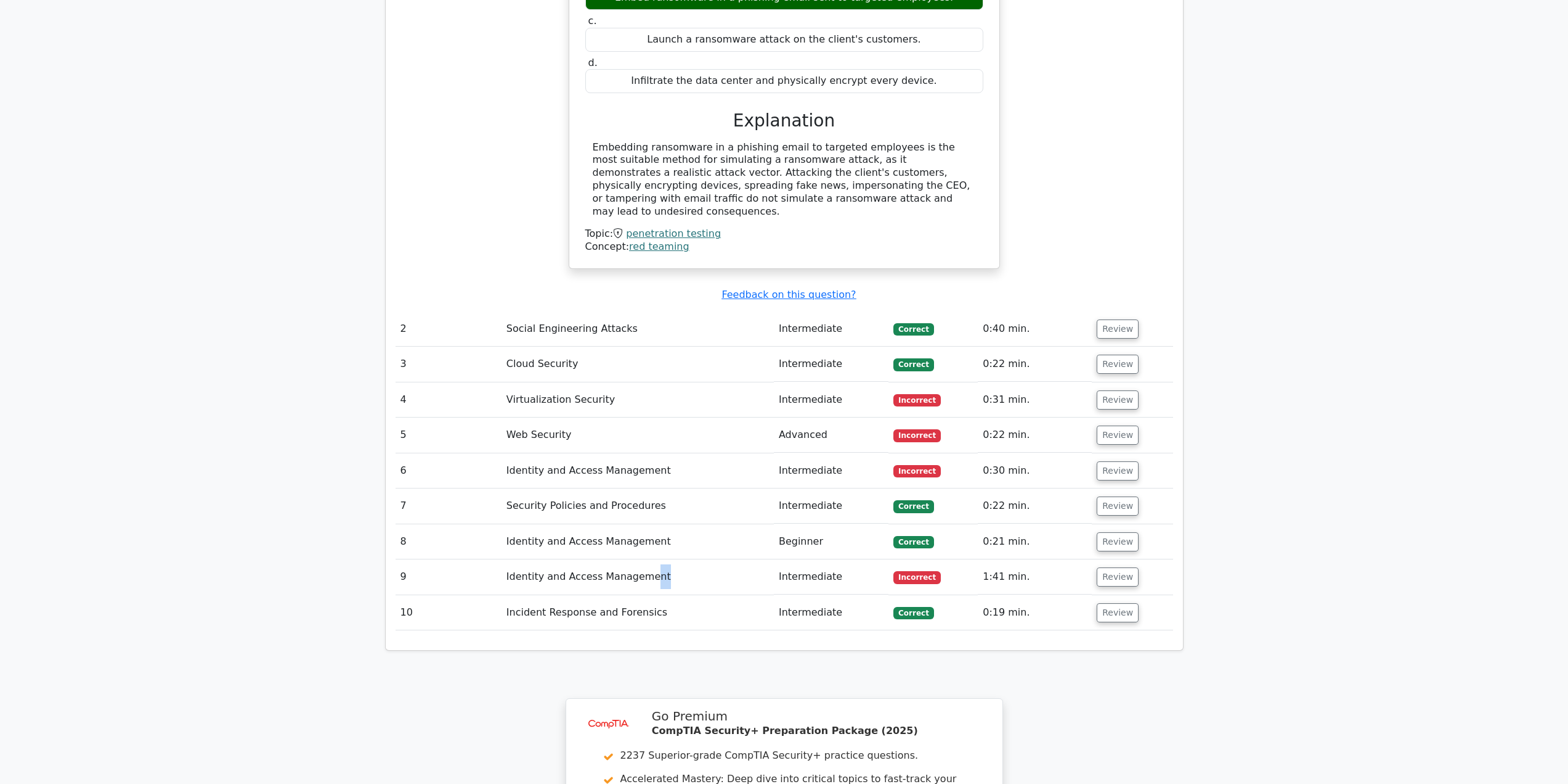
drag, startPoint x: 641, startPoint y: 524, endPoint x: 718, endPoint y: 527, distance: 77.1
click at [718, 559] on td "Identity and Access Management" at bounding box center [638, 576] width 272 height 35
click at [1125, 425] on button "Review" at bounding box center [1118, 435] width 42 height 19
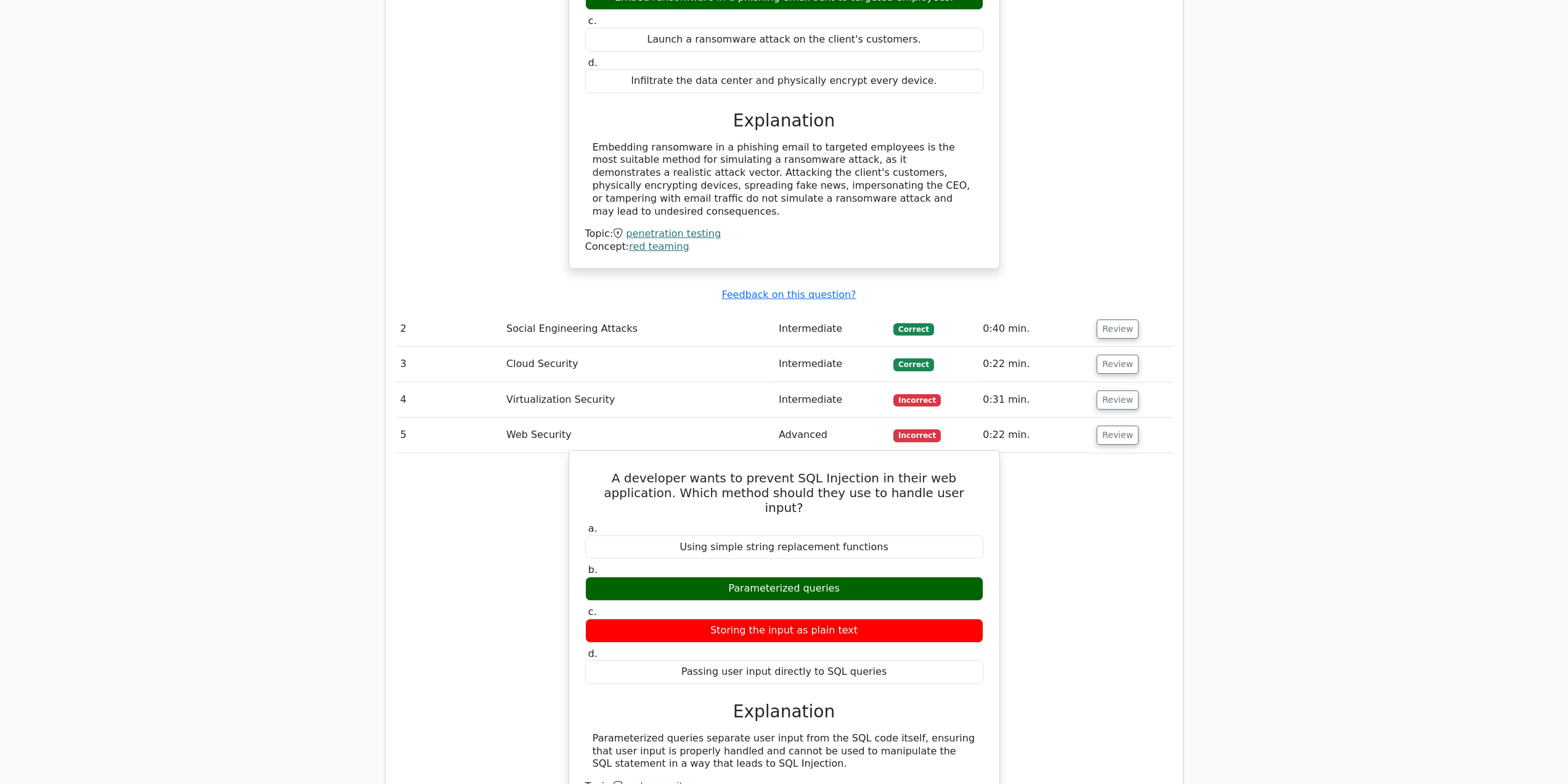
drag, startPoint x: 731, startPoint y: 556, endPoint x: 854, endPoint y: 548, distance: 123.3
click at [854, 618] on div "Storing the input as plain text" at bounding box center [784, 630] width 398 height 24
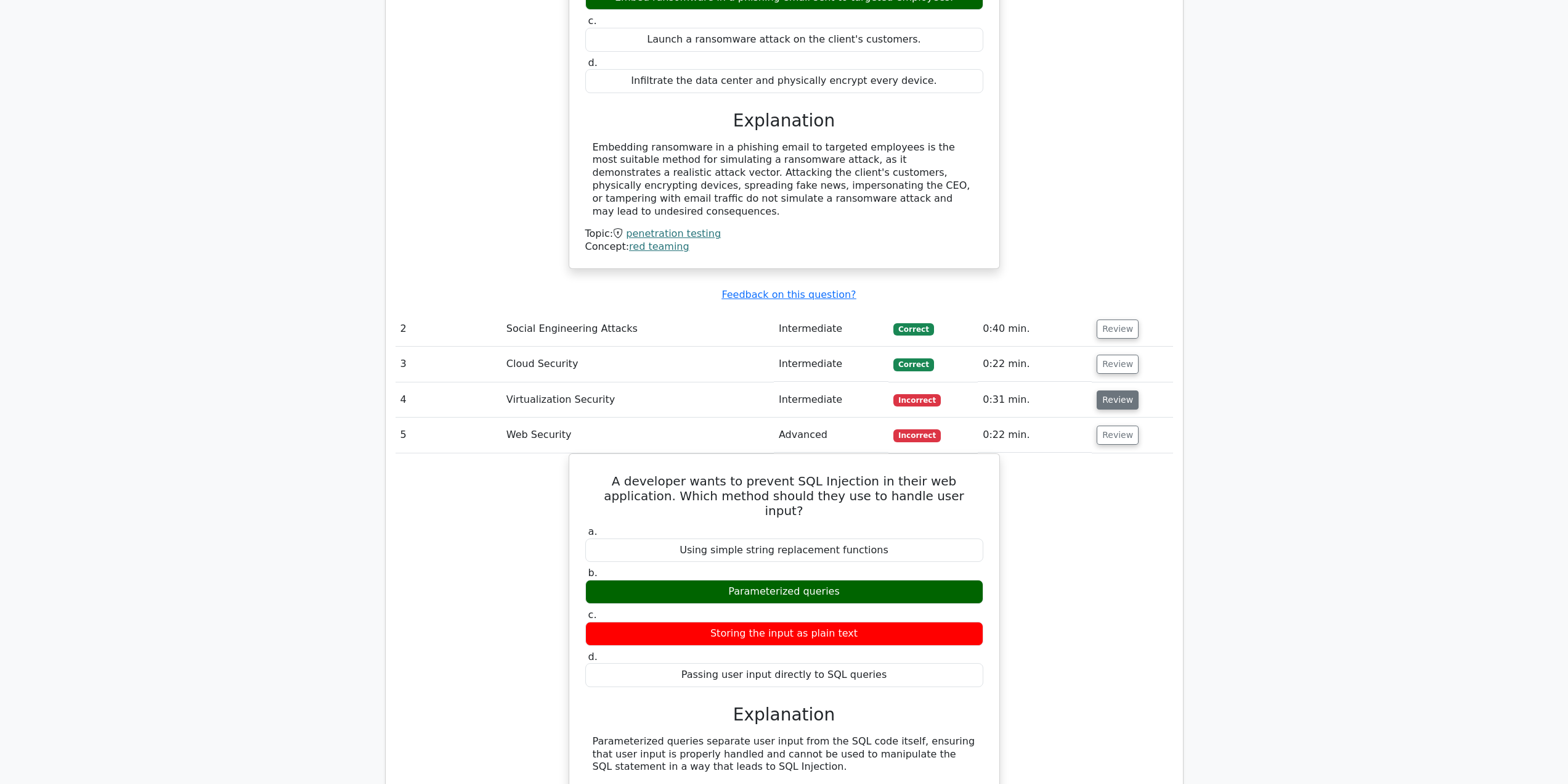
click at [1118, 391] on button "Review" at bounding box center [1118, 400] width 42 height 19
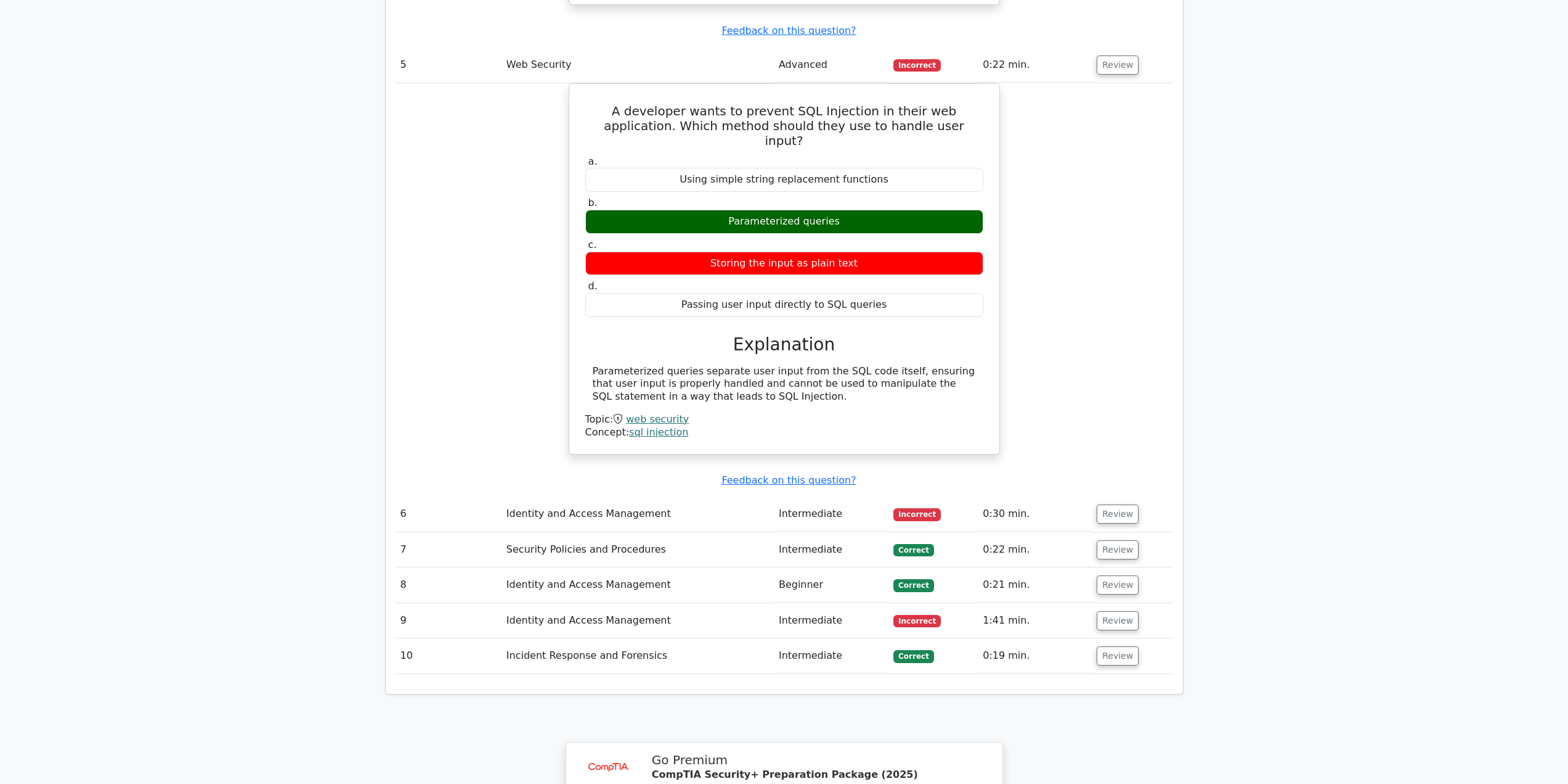
scroll to position [2220, 0]
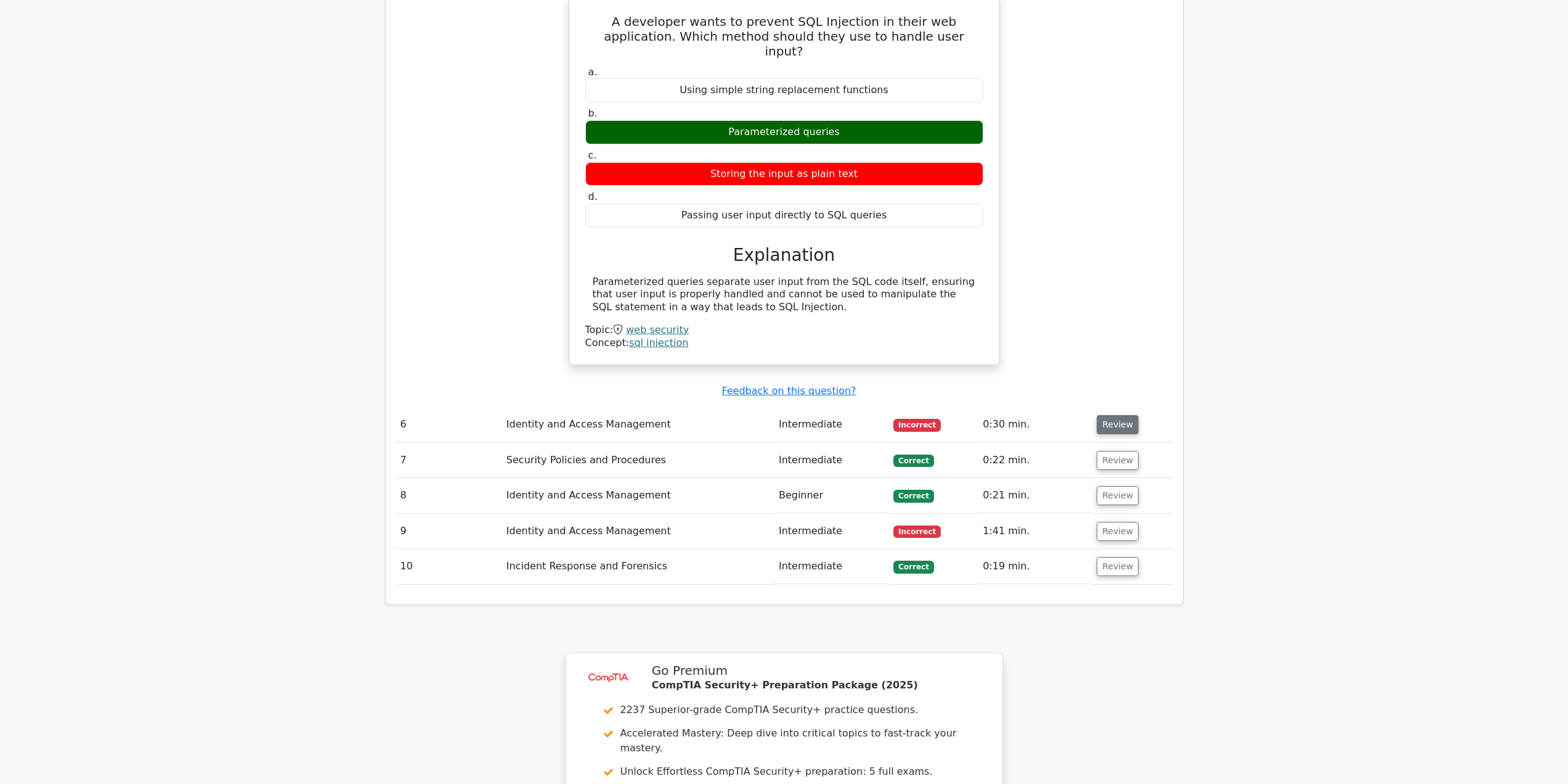
click at [1127, 415] on button "Review" at bounding box center [1118, 425] width 42 height 19
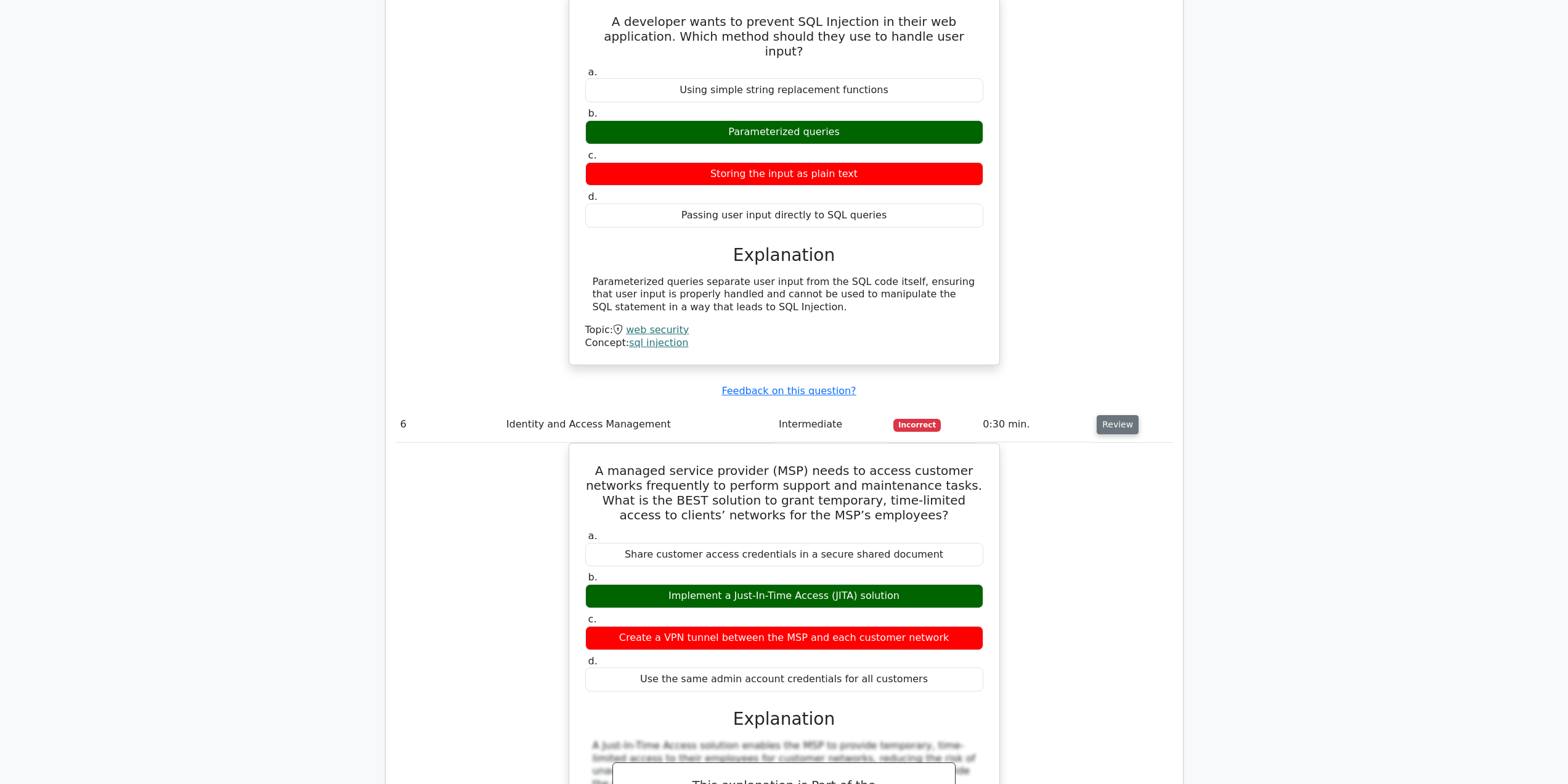
scroll to position [2713, 0]
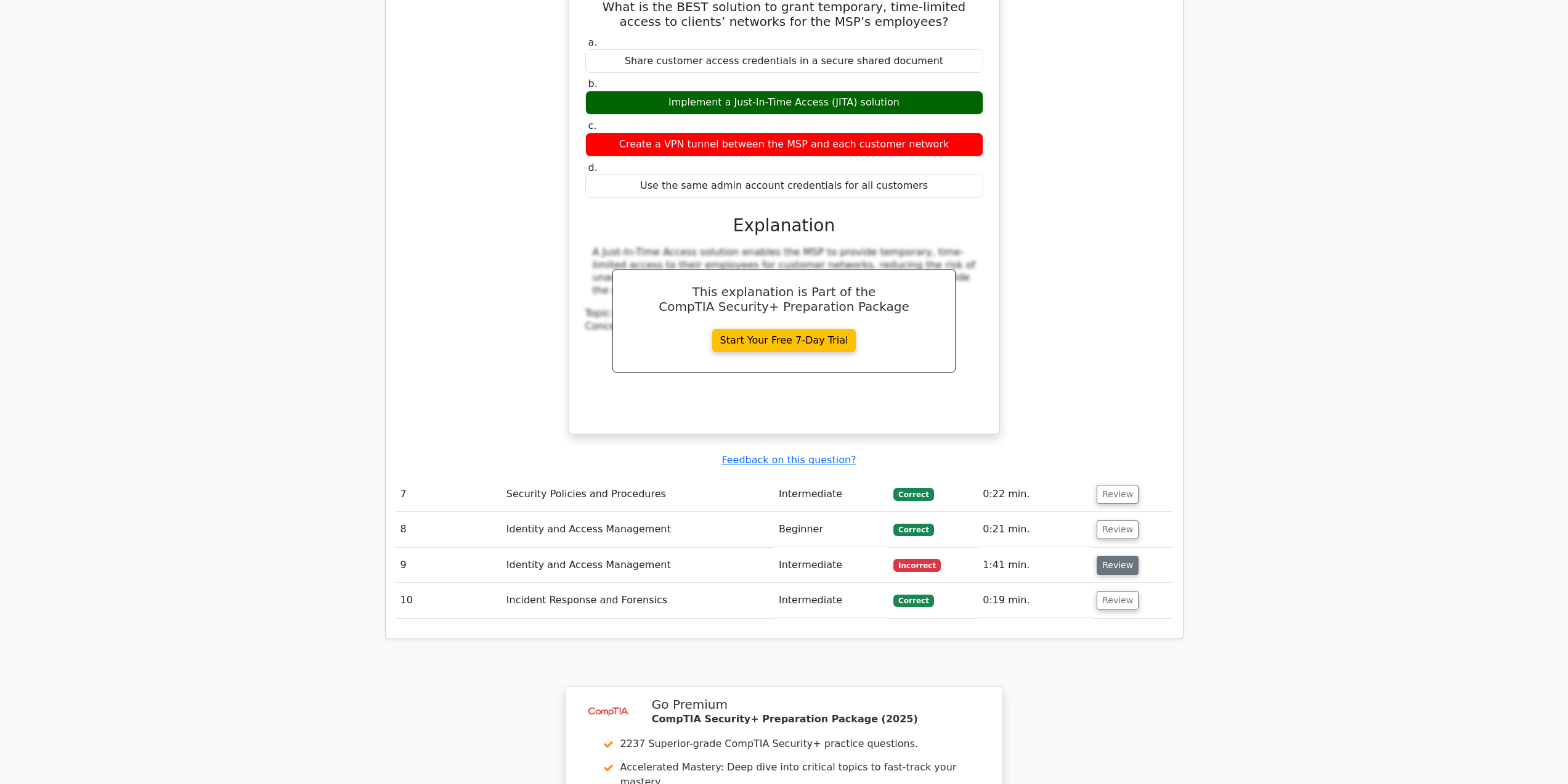
click at [1105, 556] on button "Review" at bounding box center [1118, 565] width 42 height 19
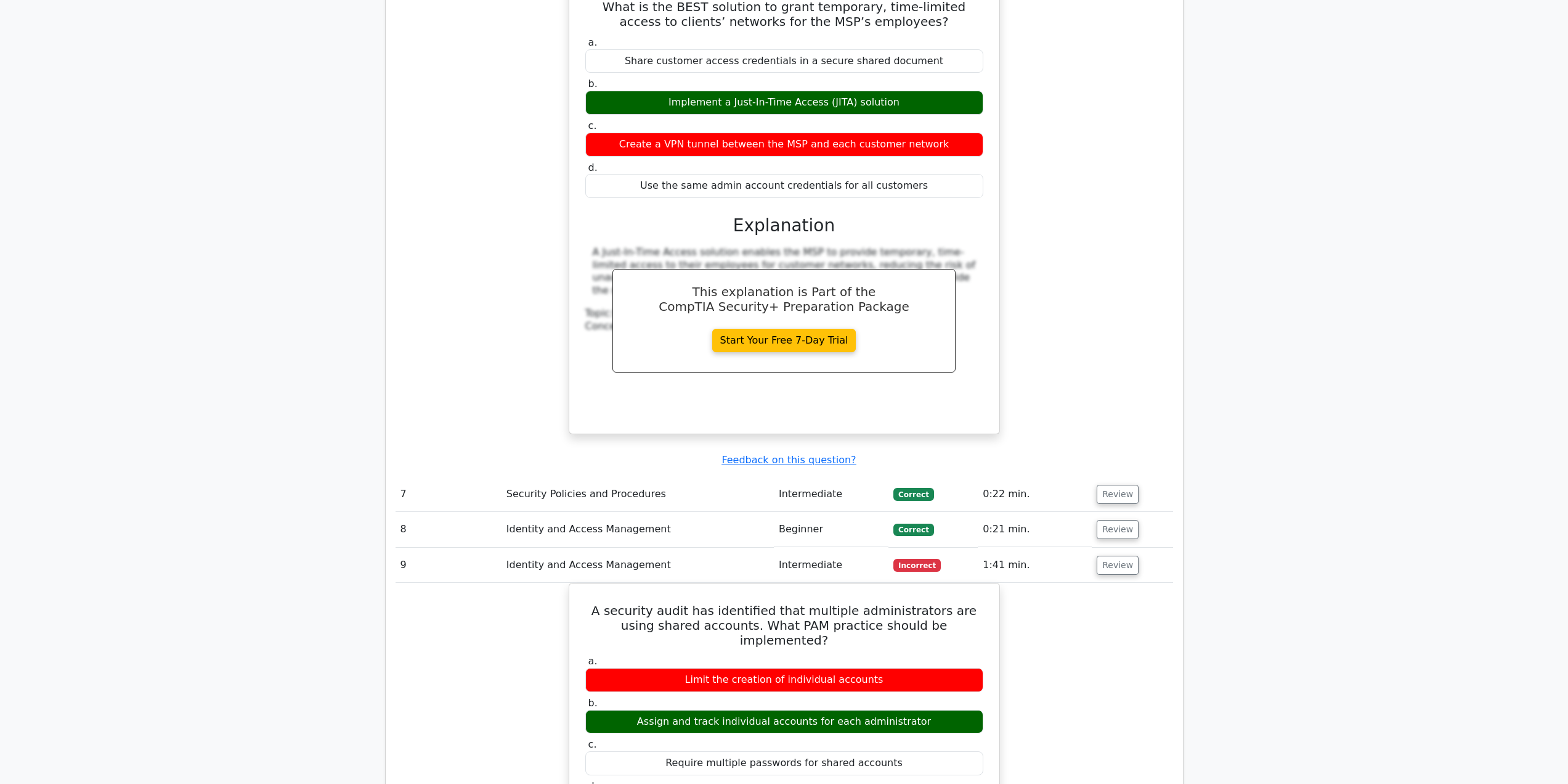
drag, startPoint x: 594, startPoint y: 633, endPoint x: 1007, endPoint y: 648, distance: 413.3
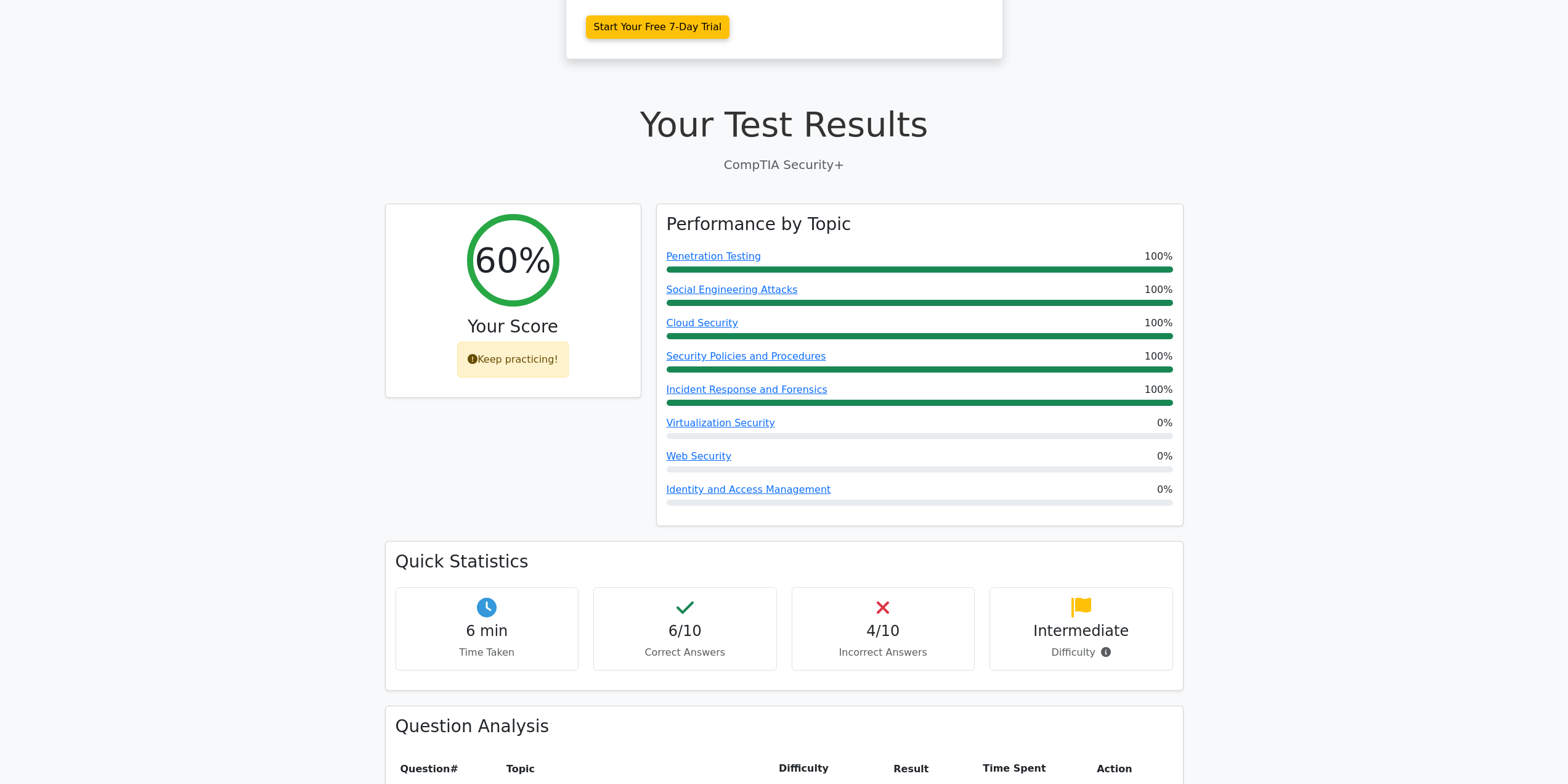
scroll to position [0, 0]
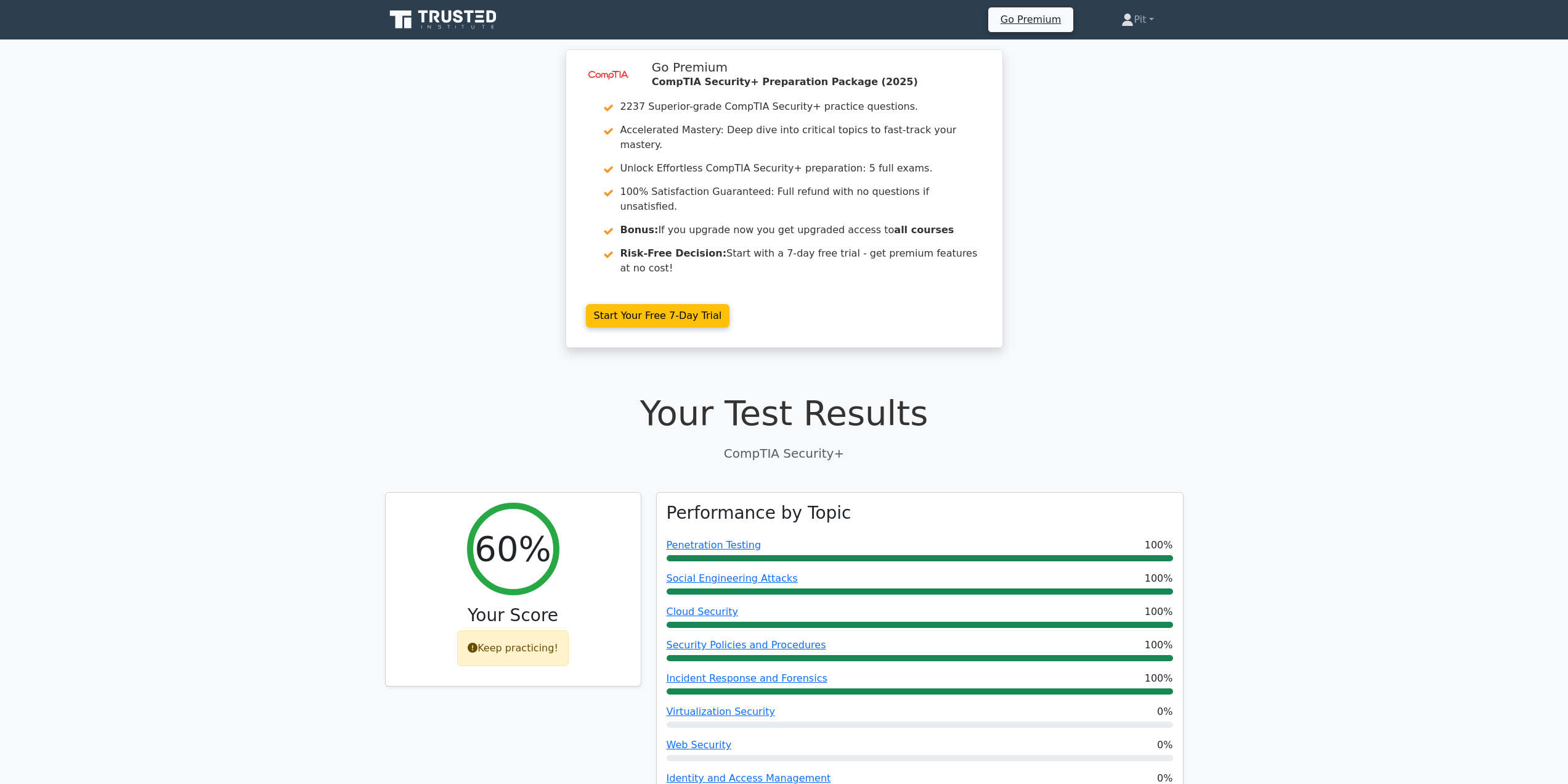
click at [423, 23] on icon at bounding box center [444, 19] width 118 height 23
